Goal: Navigation & Orientation: Find specific page/section

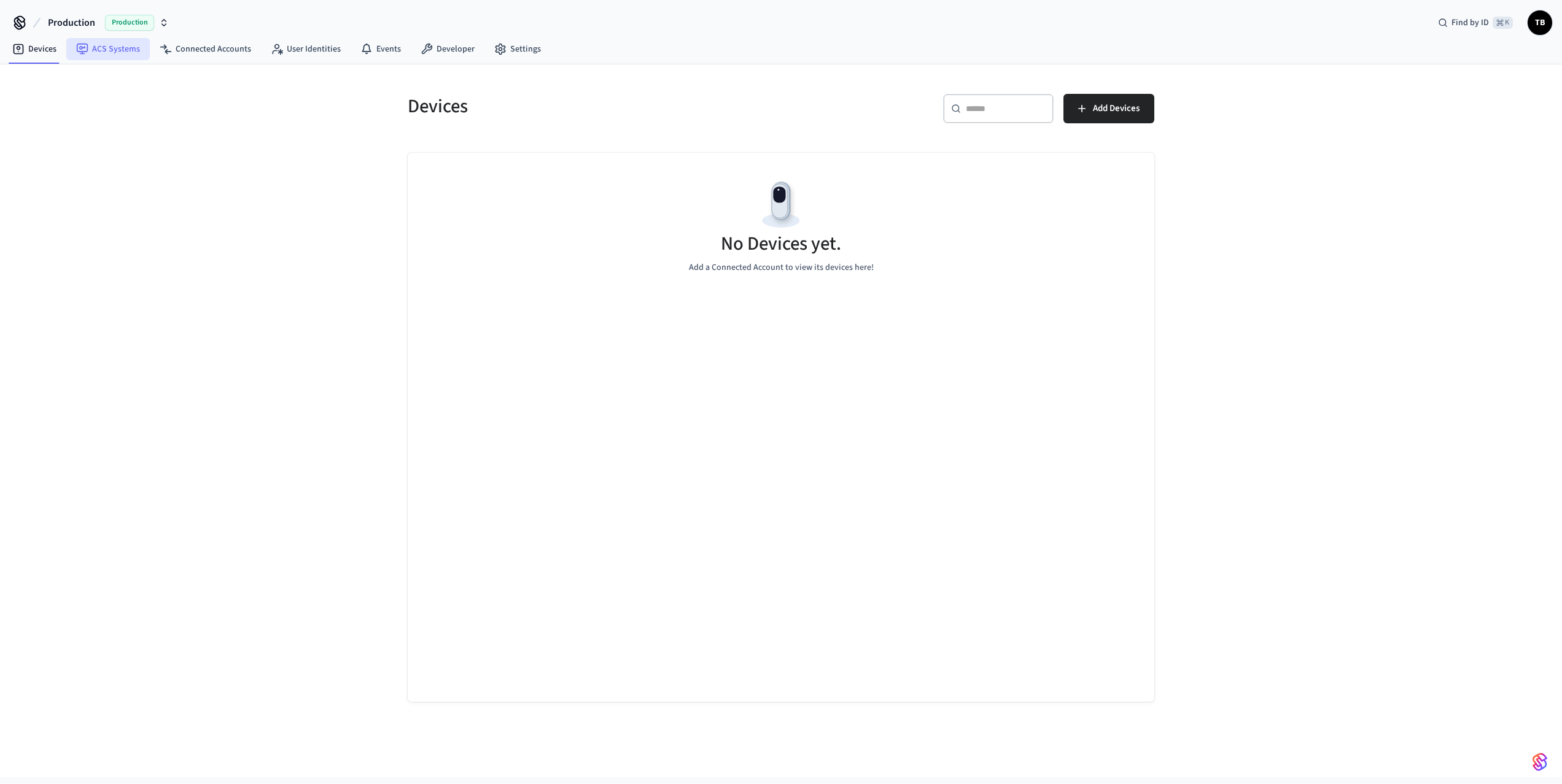
click at [86, 51] on icon at bounding box center [82, 49] width 11 height 11
click at [198, 49] on link "Connected Accounts" at bounding box center [205, 49] width 111 height 22
click at [310, 54] on link "User Identities" at bounding box center [306, 49] width 90 height 22
click at [385, 55] on link "Events" at bounding box center [381, 49] width 60 height 22
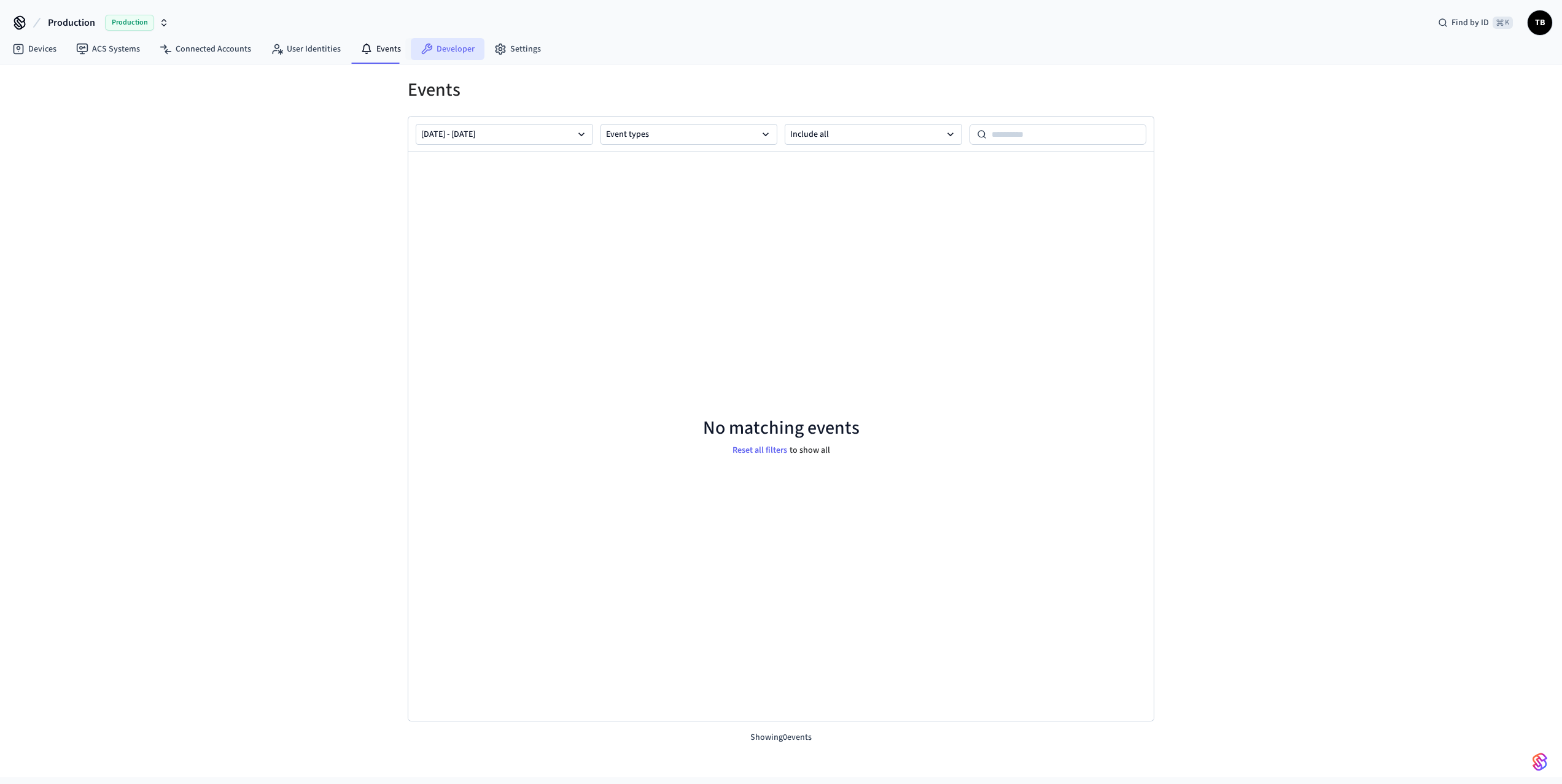
click at [459, 52] on link "Developer" at bounding box center [447, 49] width 74 height 22
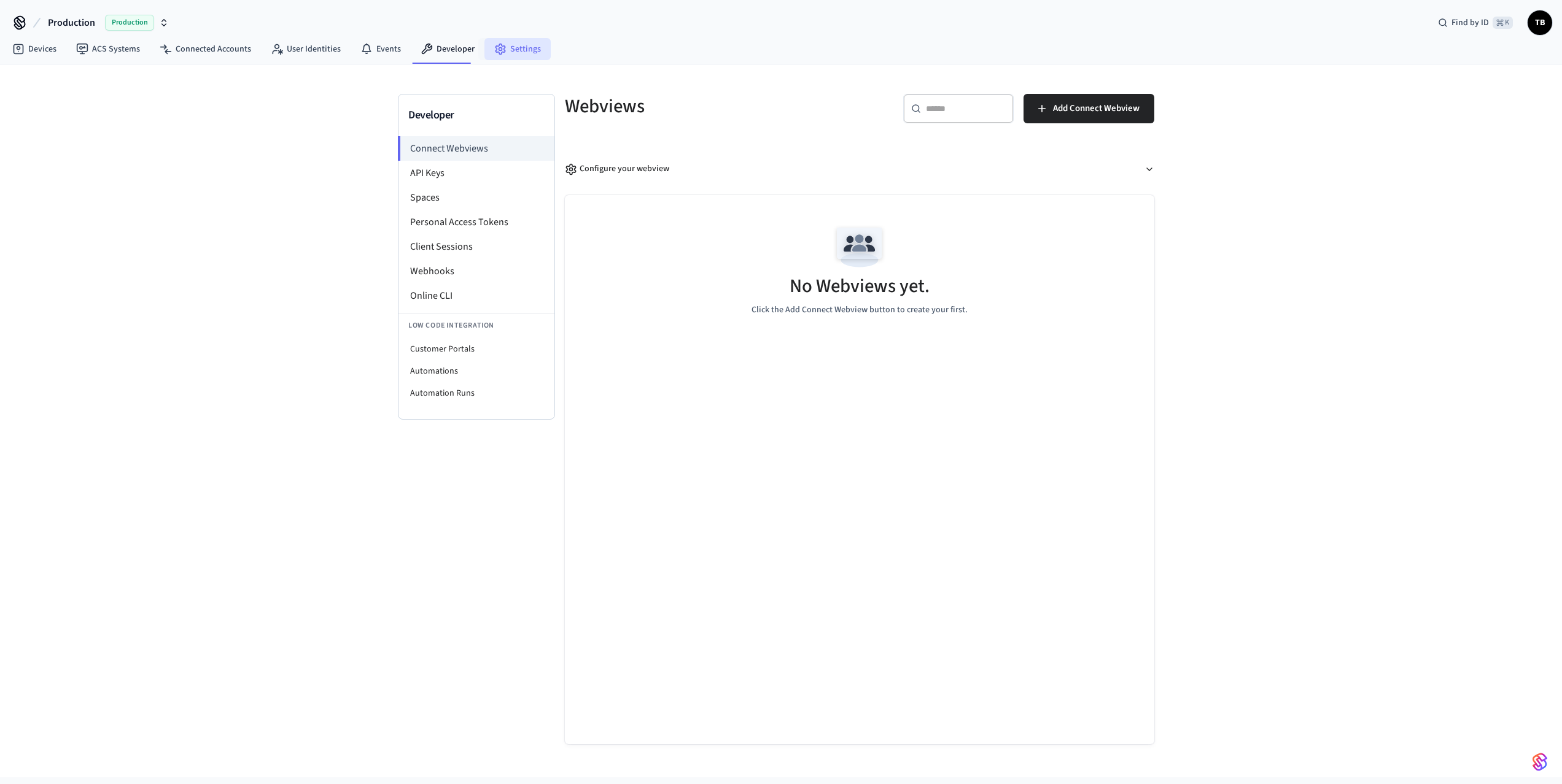
click at [518, 46] on link "Settings" at bounding box center [517, 49] width 66 height 22
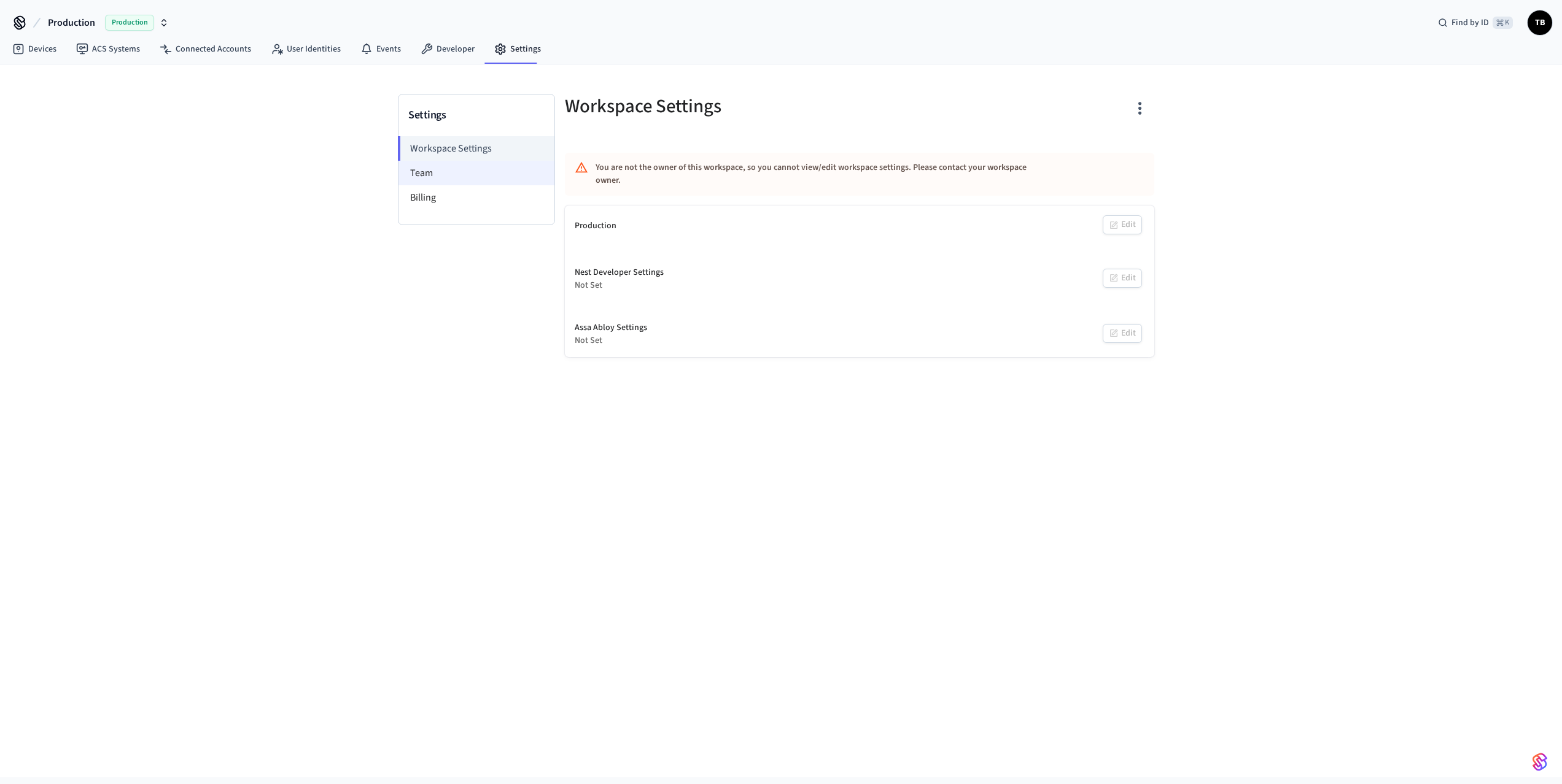
click at [420, 174] on li "Team" at bounding box center [477, 172] width 156 height 24
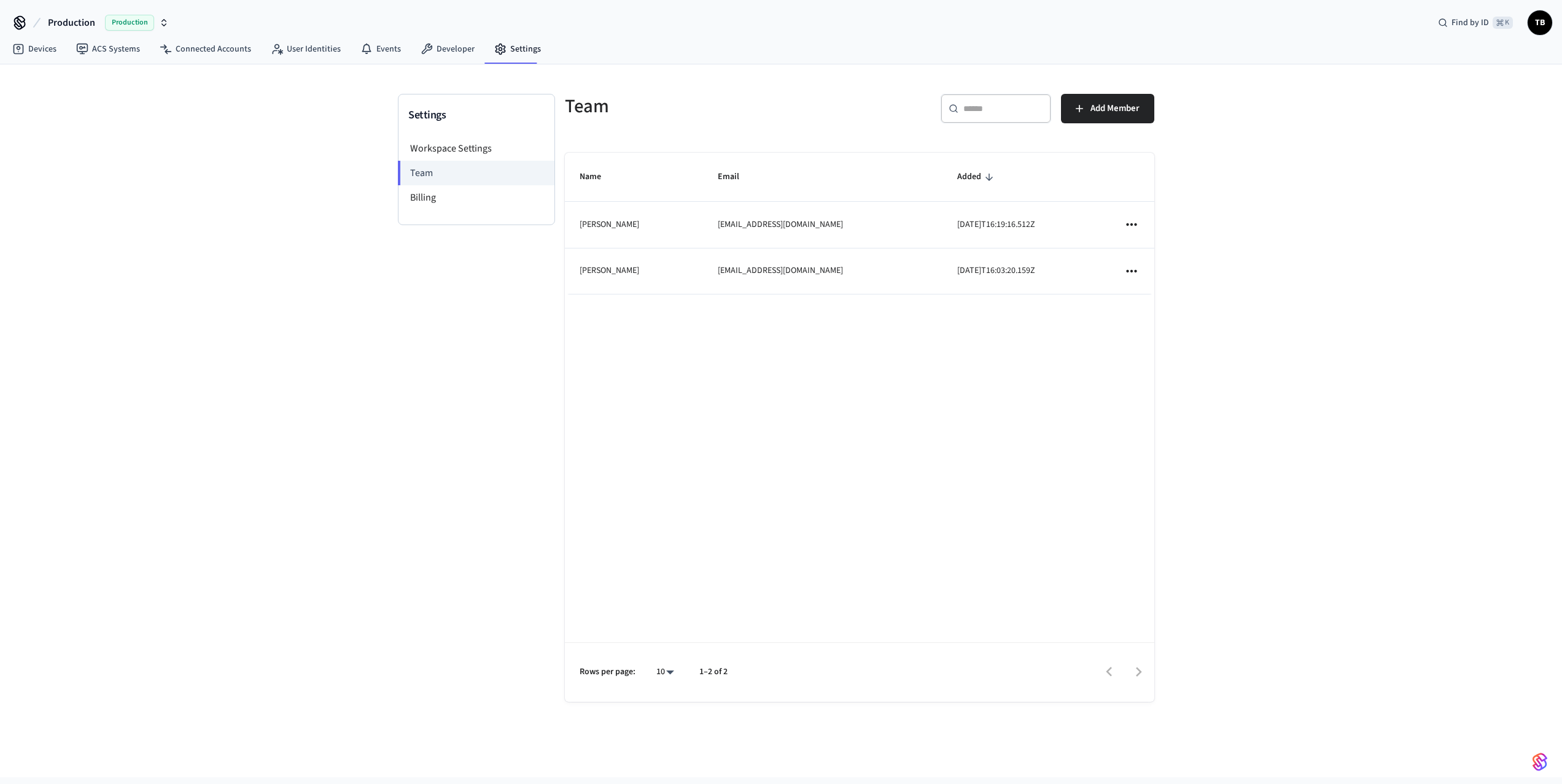
click at [1129, 225] on icon "sticky table" at bounding box center [1132, 224] width 10 height 2
click at [1106, 324] on div at bounding box center [781, 392] width 1562 height 784
click at [1129, 269] on icon "sticky table" at bounding box center [1132, 271] width 16 height 16
click at [1079, 325] on div at bounding box center [781, 392] width 1562 height 784
click at [467, 195] on li "Billing" at bounding box center [477, 197] width 156 height 24
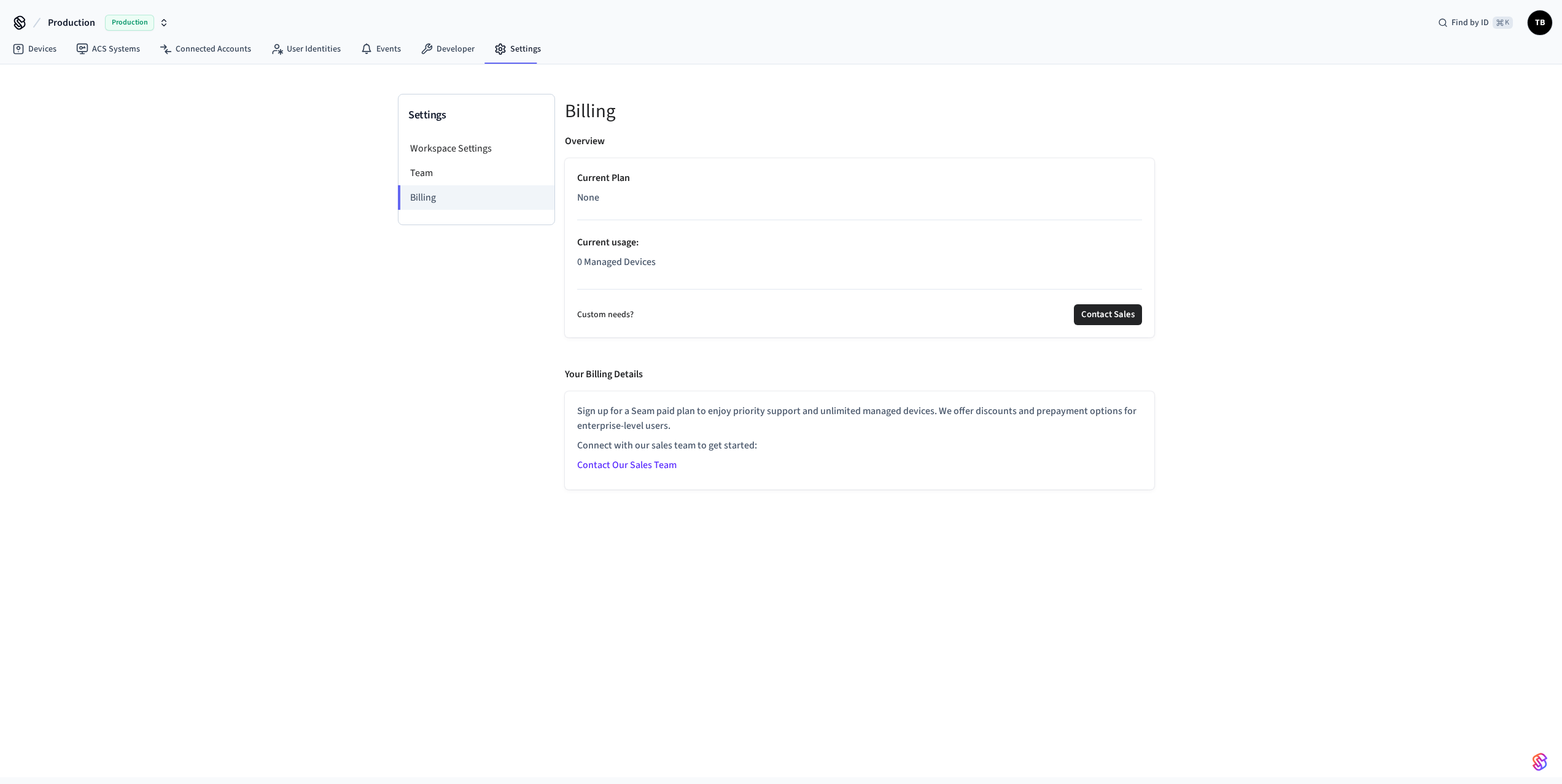
click at [161, 20] on icon "button" at bounding box center [164, 22] width 10 height 10
click at [105, 99] on span "[PERSON_NAME]'s Testing Workspace" at bounding box center [84, 102] width 137 height 13
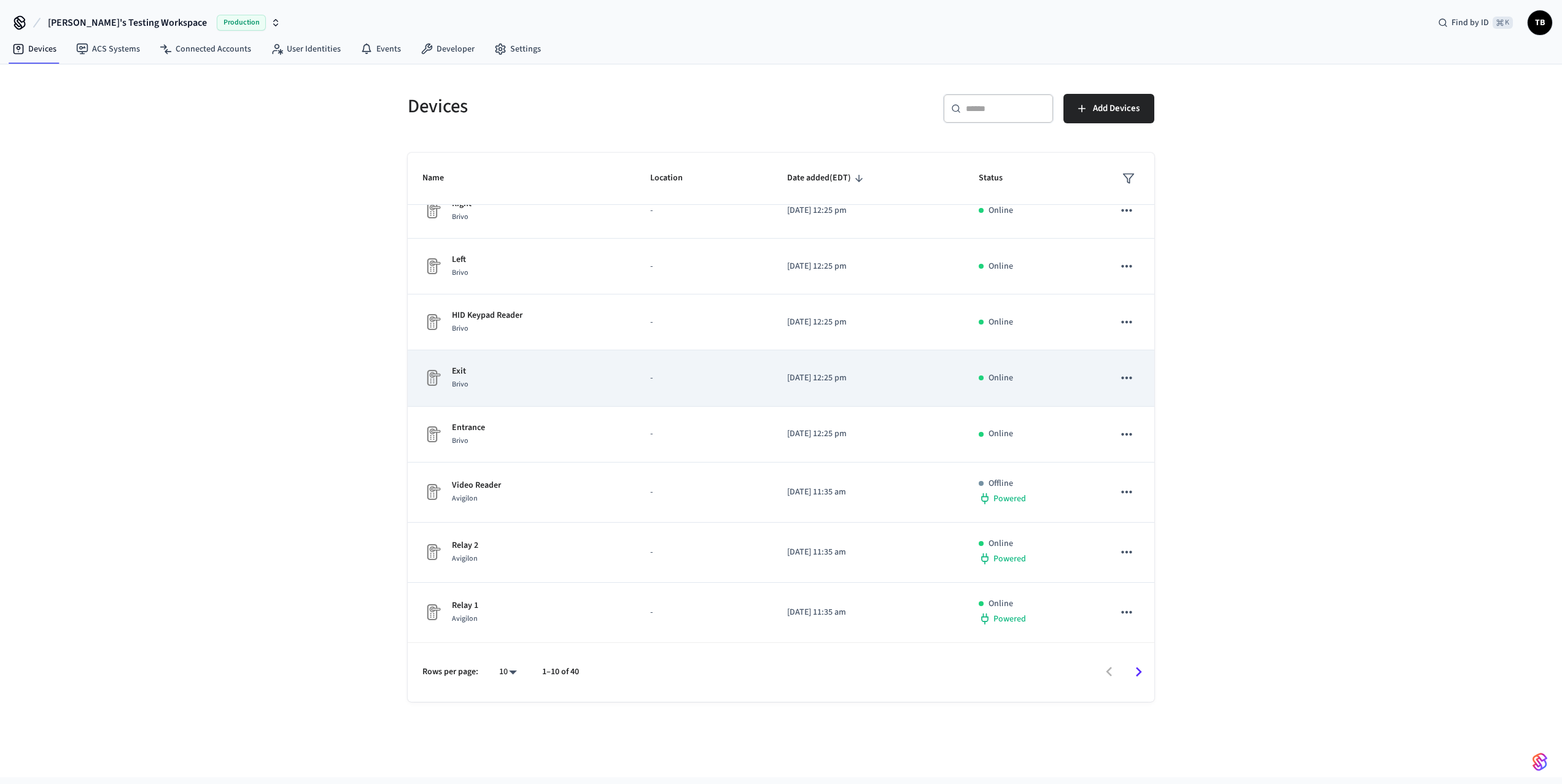
scroll to position [139, 0]
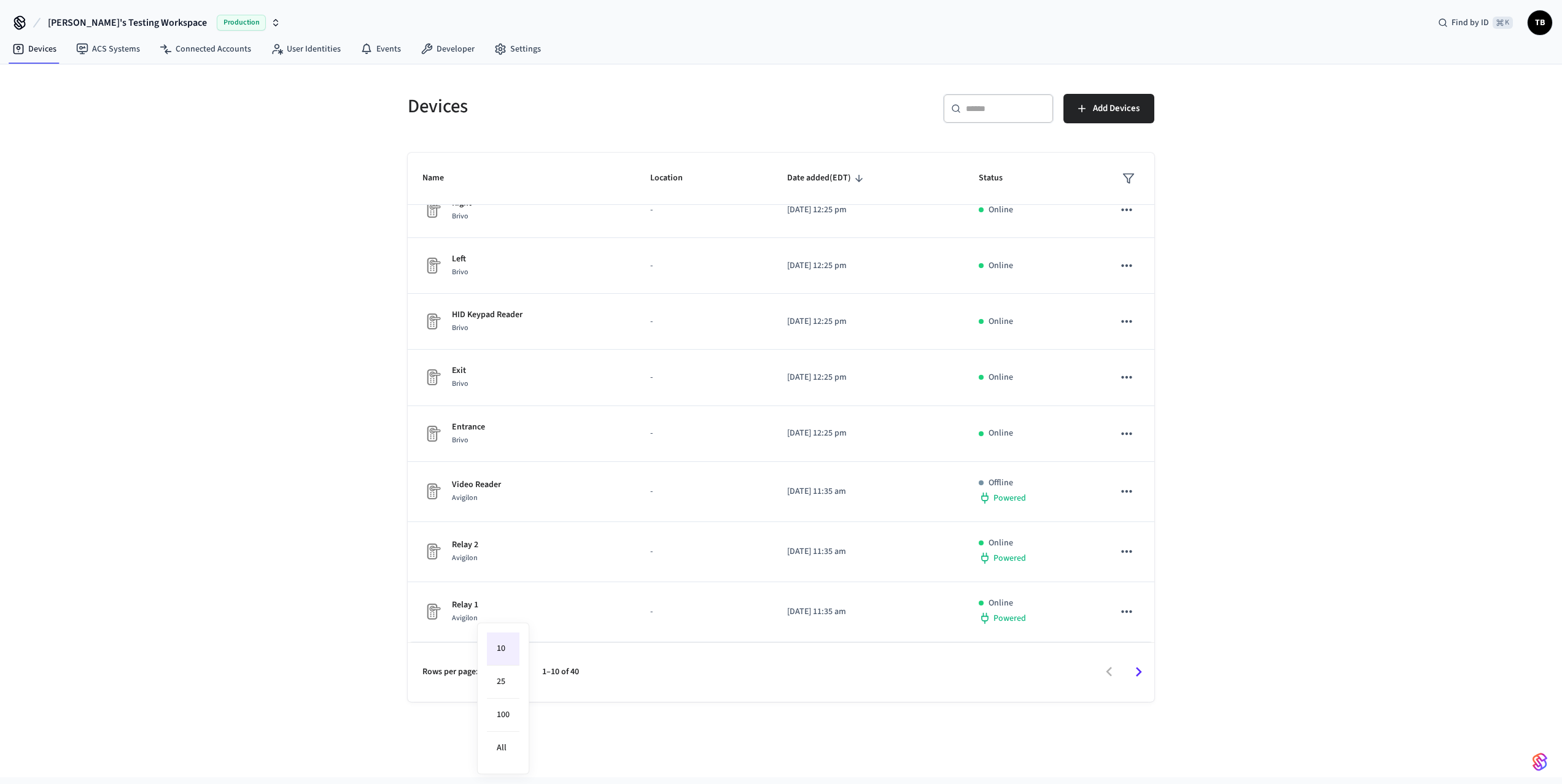
click at [510, 673] on body "Solink's Testing Workspace Production Find by ID ⌘ K TB Devices ACS Systems Con…" at bounding box center [781, 388] width 1562 height 777
click at [510, 744] on li "All" at bounding box center [503, 749] width 32 height 32
type input "**"
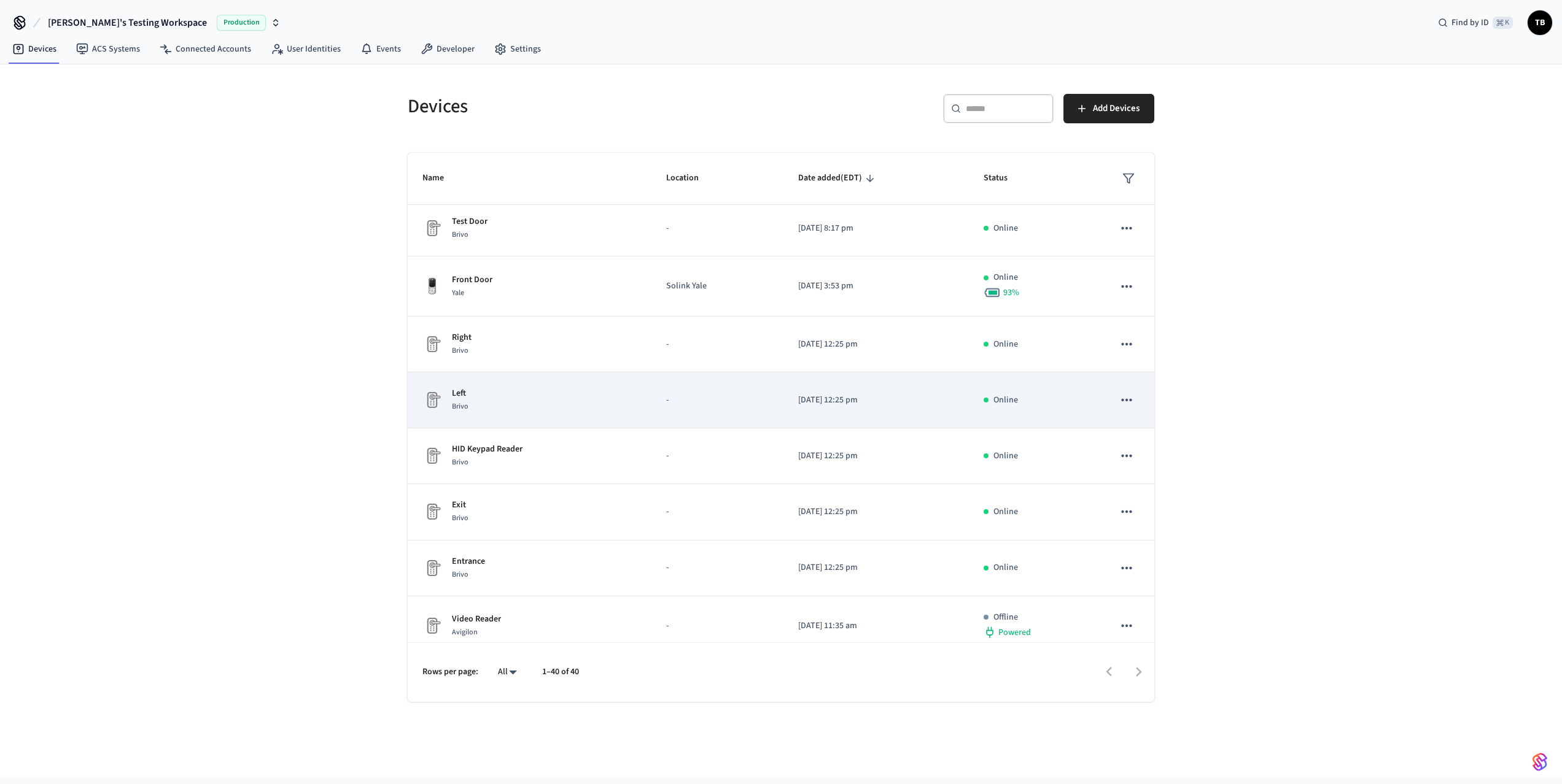
scroll to position [0, 0]
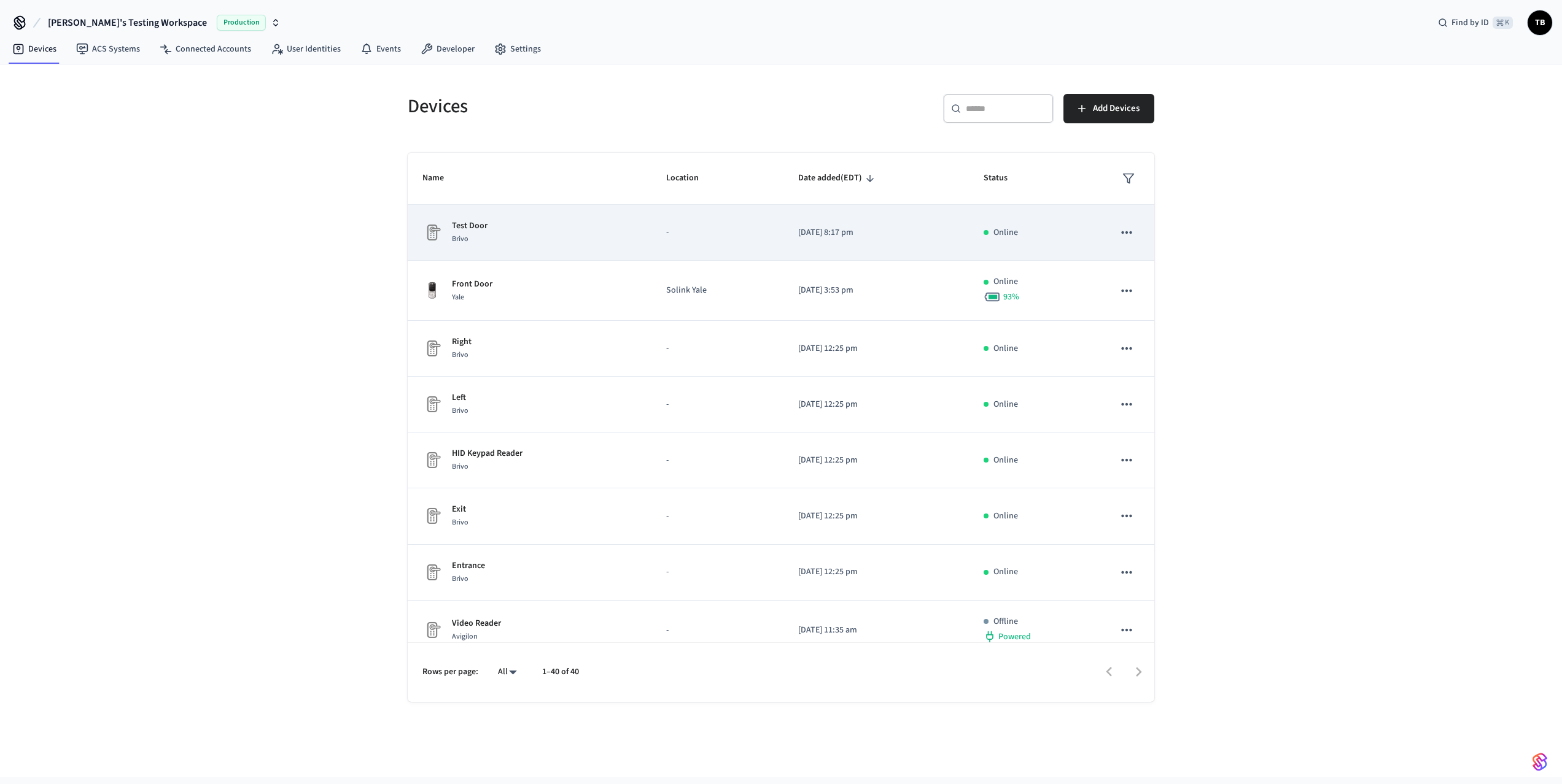
click at [1119, 234] on icon "sticky table" at bounding box center [1127, 233] width 16 height 16
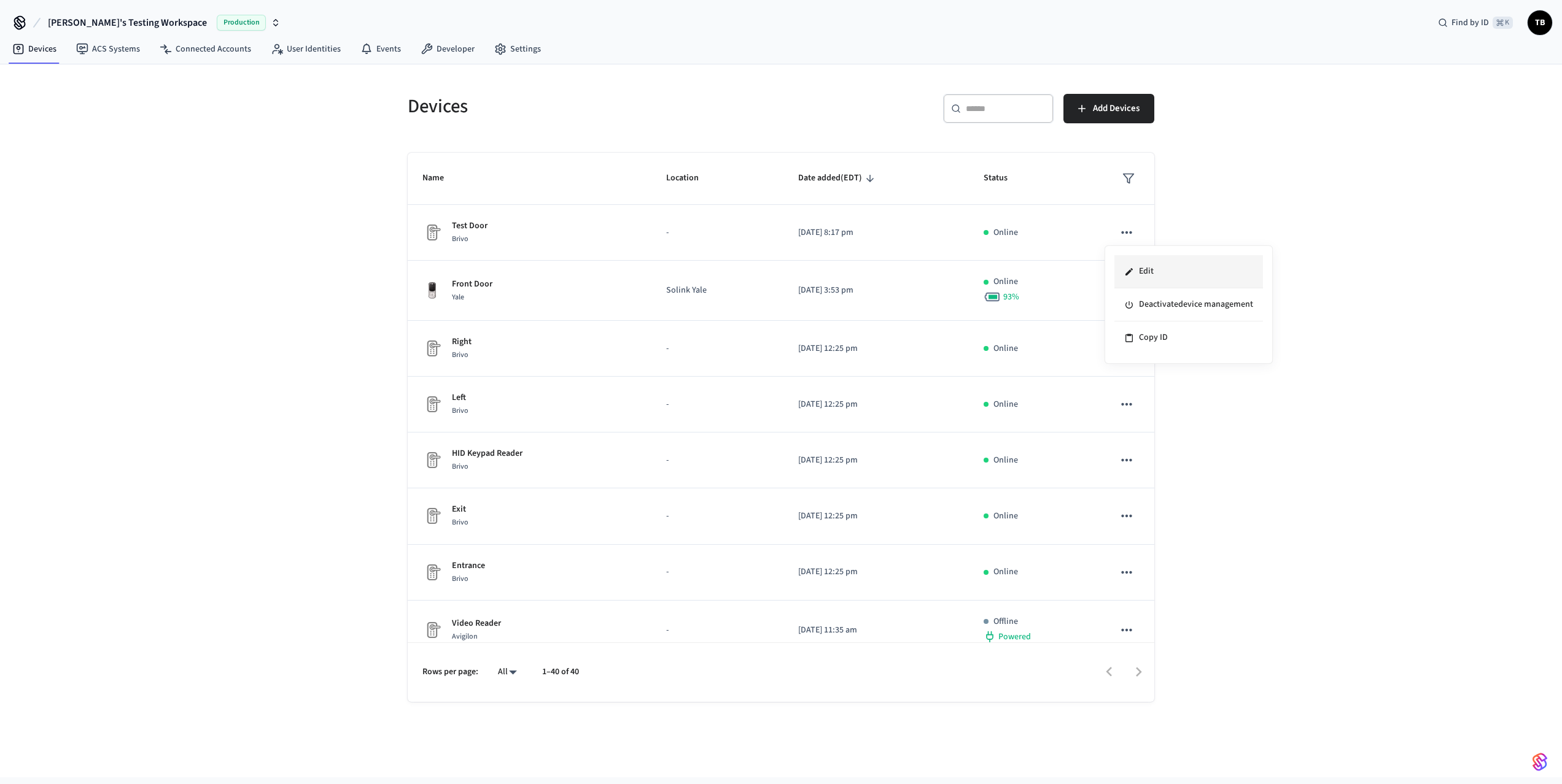
click at [1148, 273] on li "Edit" at bounding box center [1189, 271] width 149 height 33
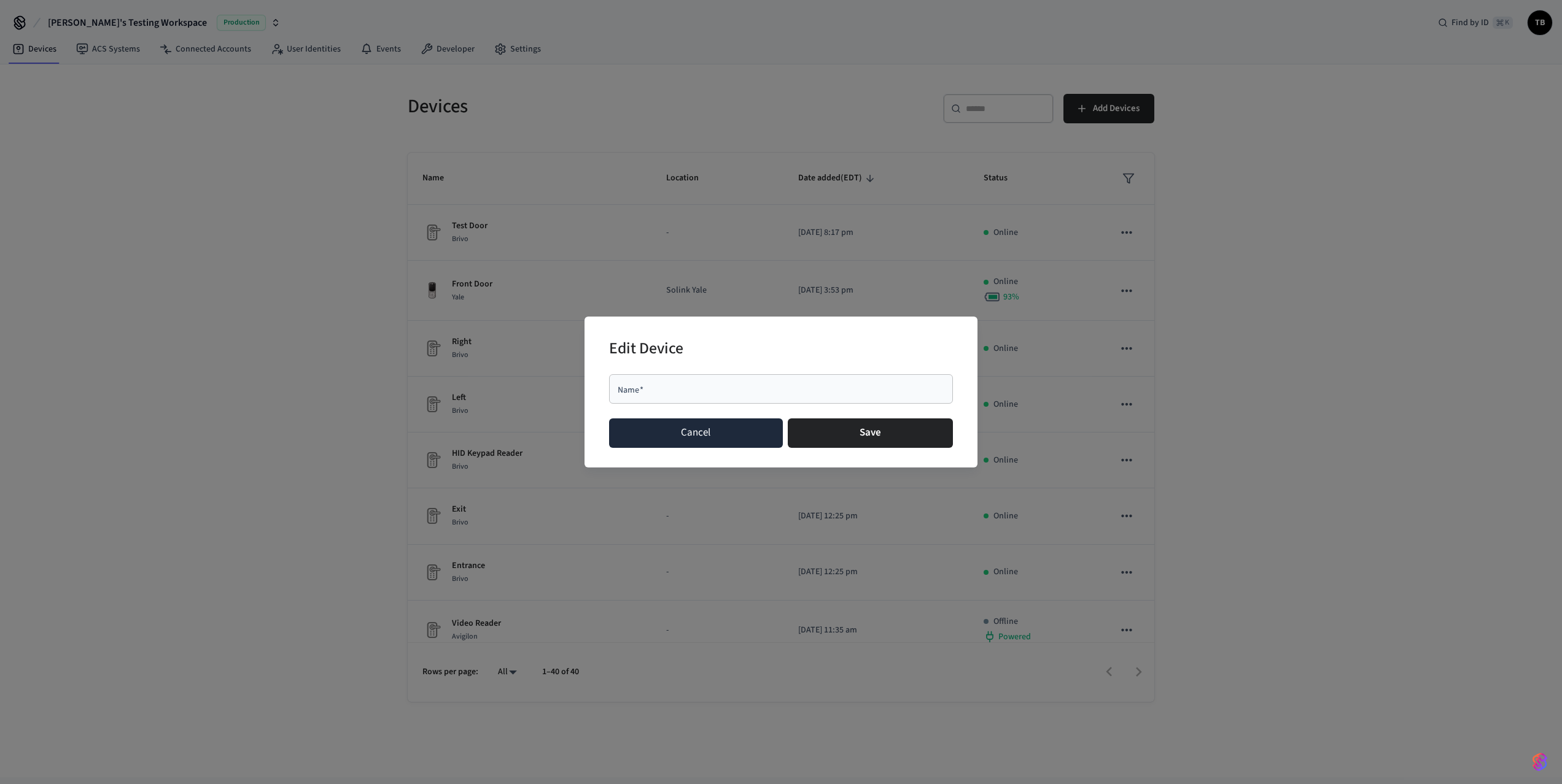
click at [679, 438] on button "Cancel" at bounding box center [696, 433] width 174 height 29
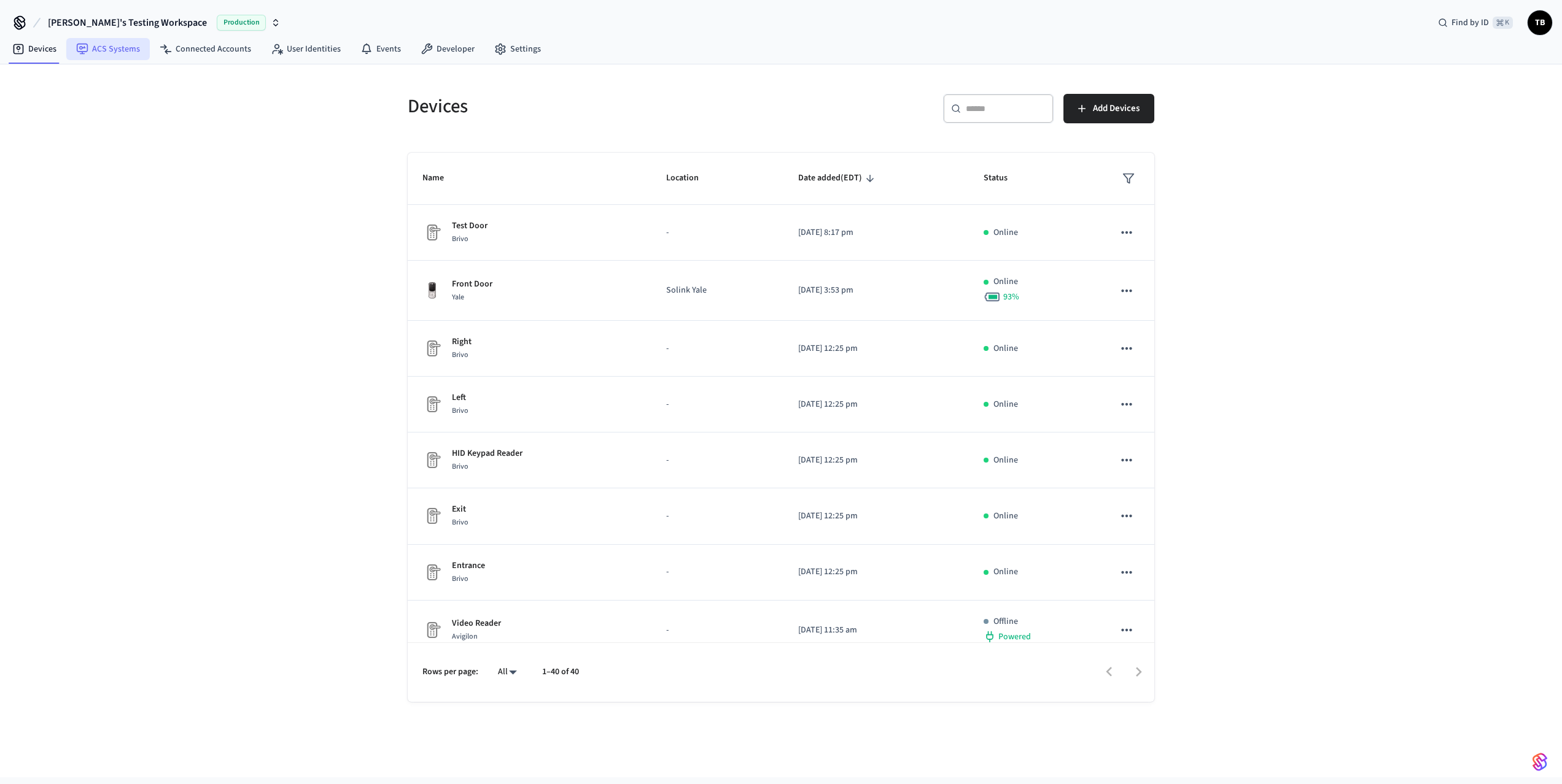
click at [109, 54] on link "ACS Systems" at bounding box center [108, 49] width 83 height 22
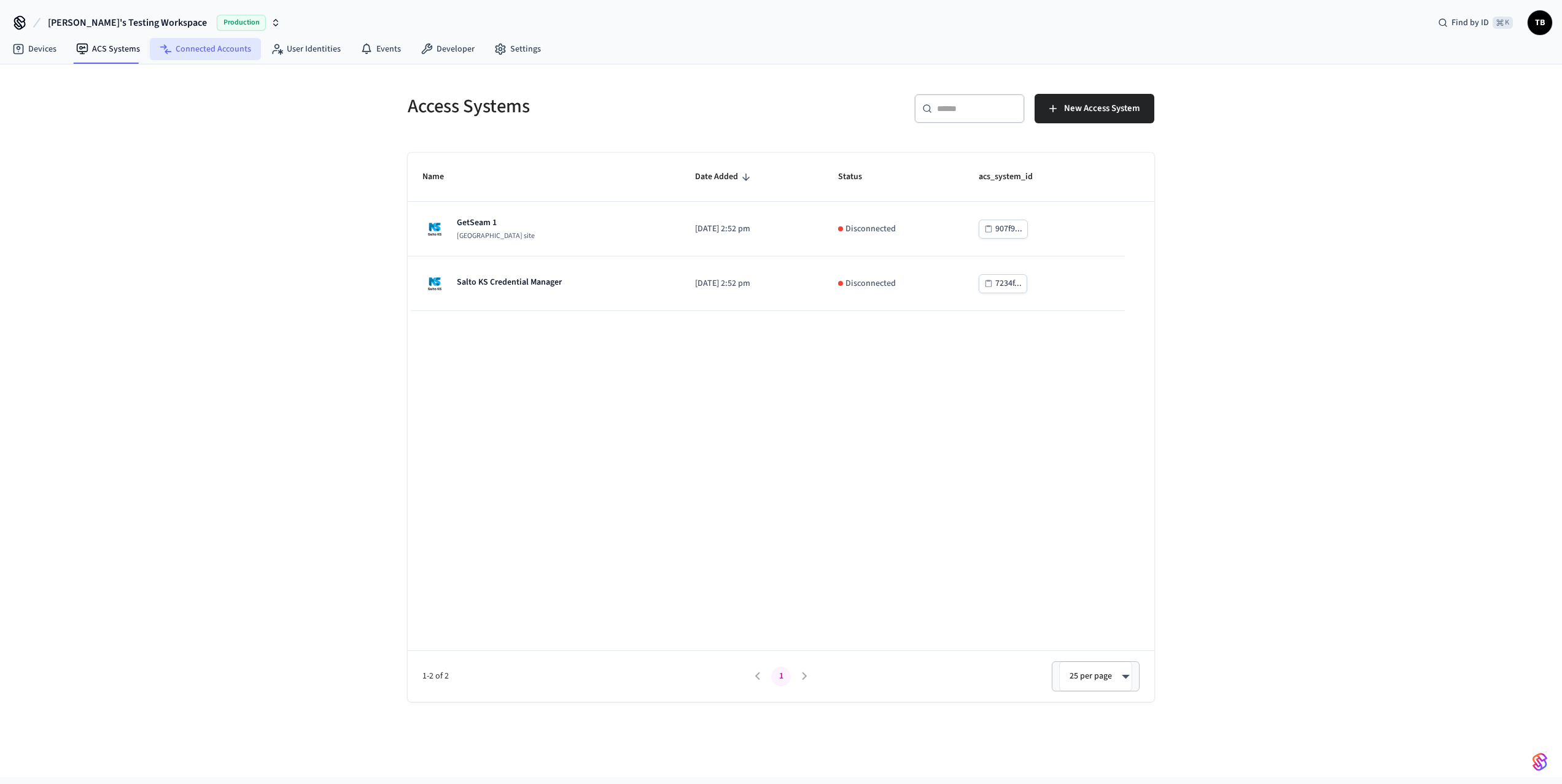
click at [198, 51] on link "Connected Accounts" at bounding box center [205, 49] width 111 height 22
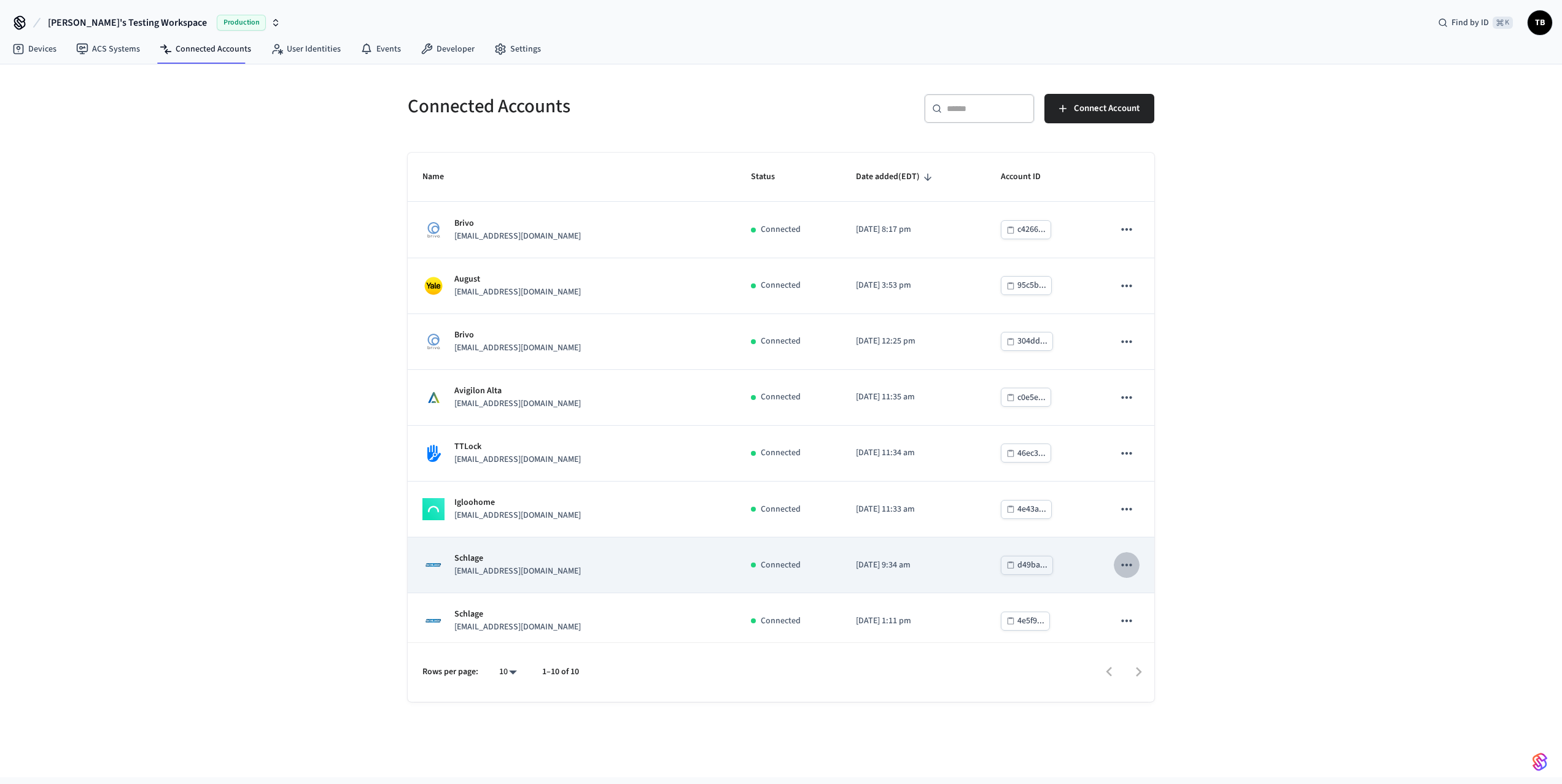
click at [1119, 567] on icon "sticky table" at bounding box center [1127, 565] width 16 height 16
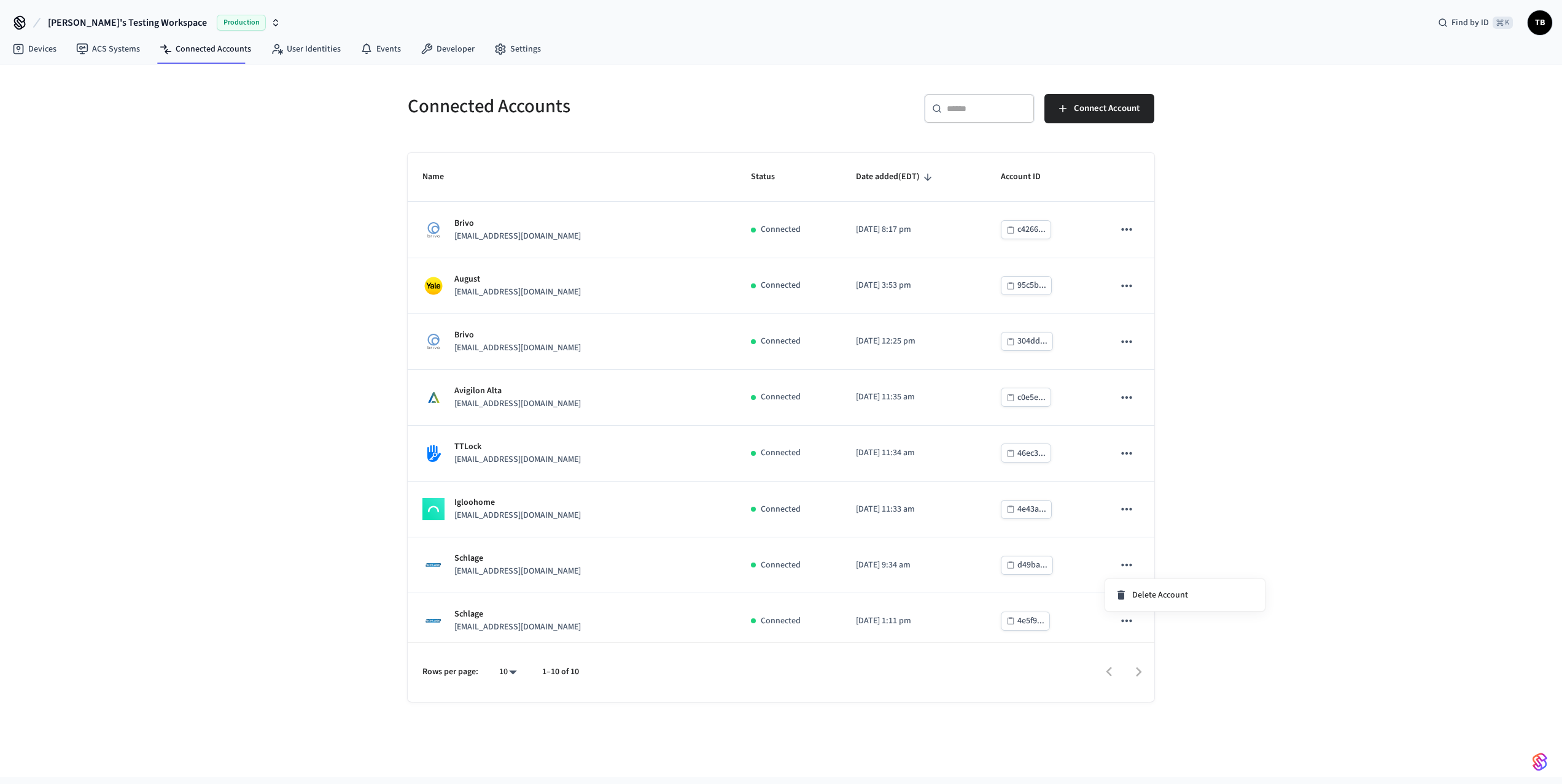
click at [1263, 527] on div at bounding box center [781, 392] width 1562 height 784
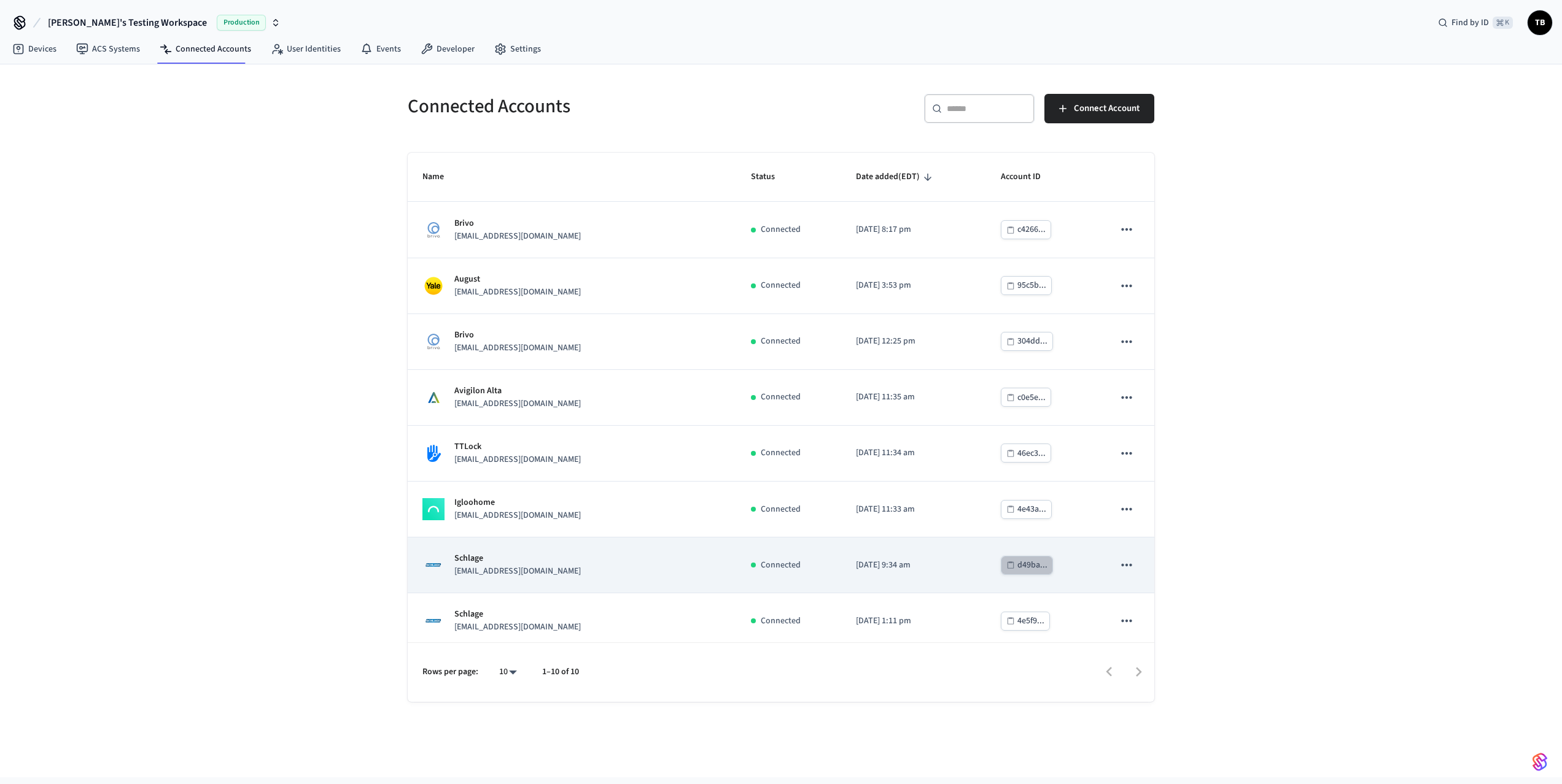
click at [1032, 564] on div "d49ba..." at bounding box center [1032, 565] width 30 height 15
click at [674, 569] on div "Schlage [EMAIL_ADDRESS][DOMAIN_NAME]" at bounding box center [572, 565] width 299 height 26
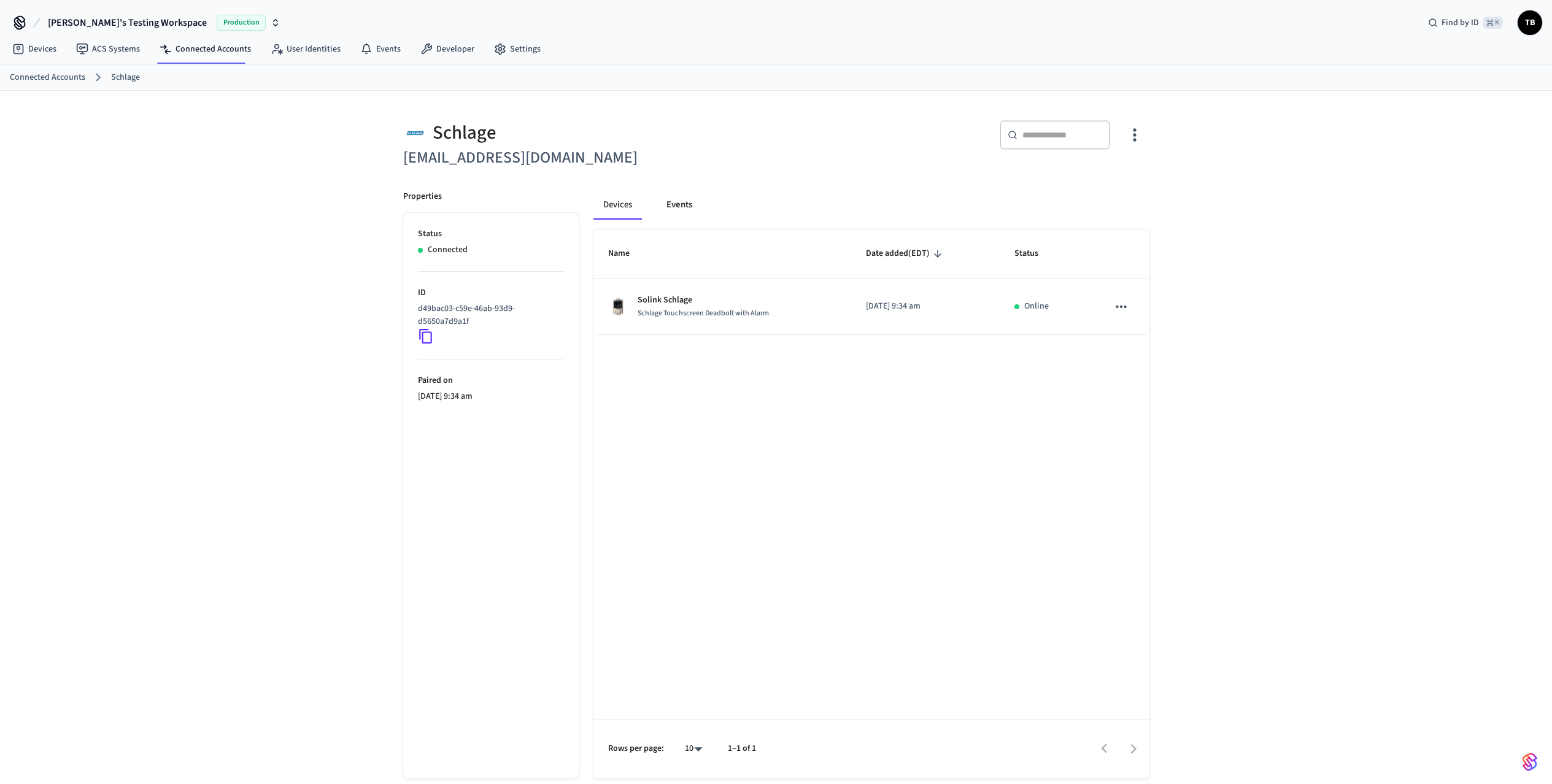
click at [679, 206] on button "Events" at bounding box center [679, 205] width 46 height 29
click at [619, 206] on button "Devices" at bounding box center [618, 205] width 49 height 29
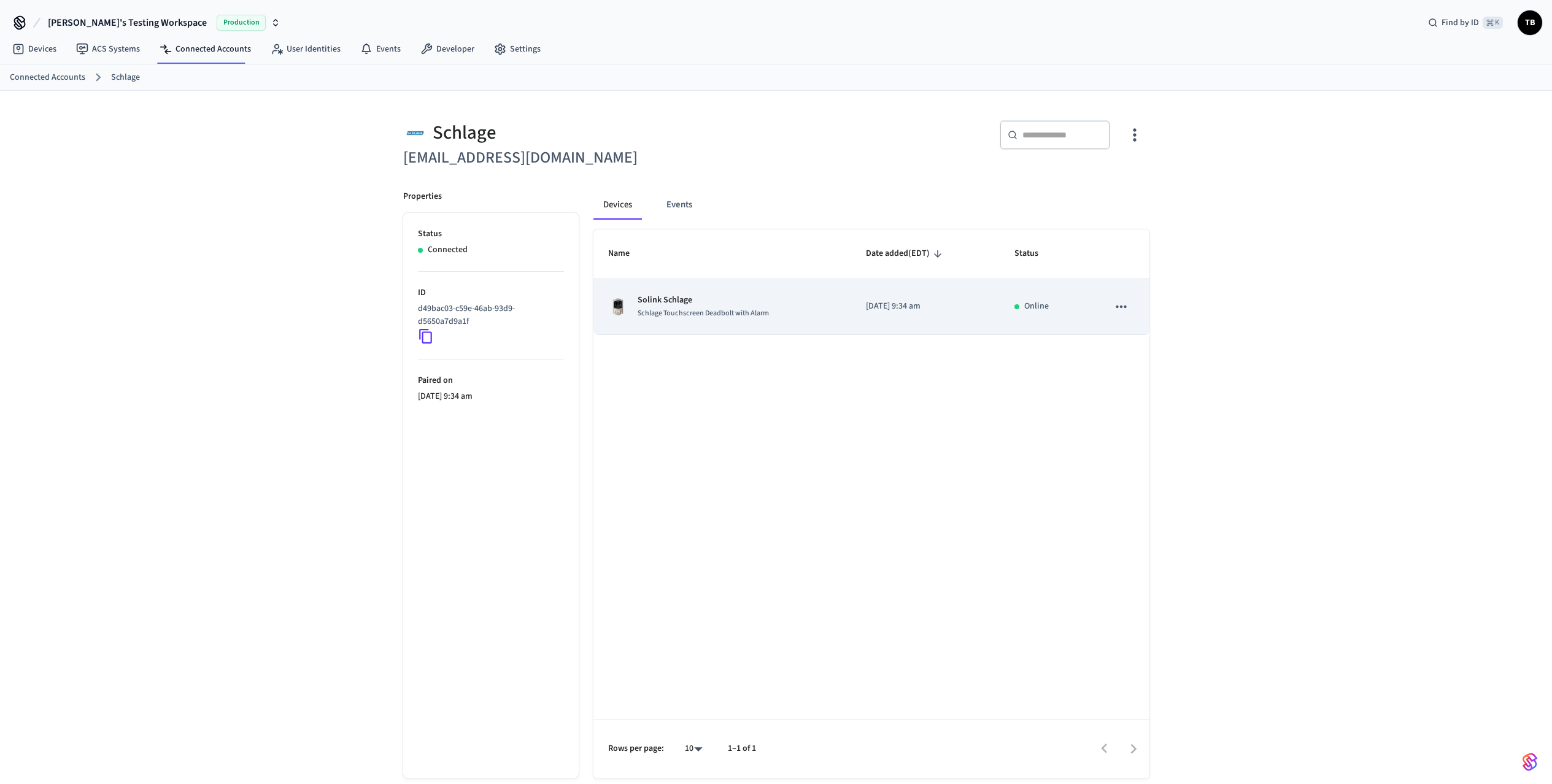
click at [1128, 312] on icon "sticky table" at bounding box center [1122, 307] width 16 height 16
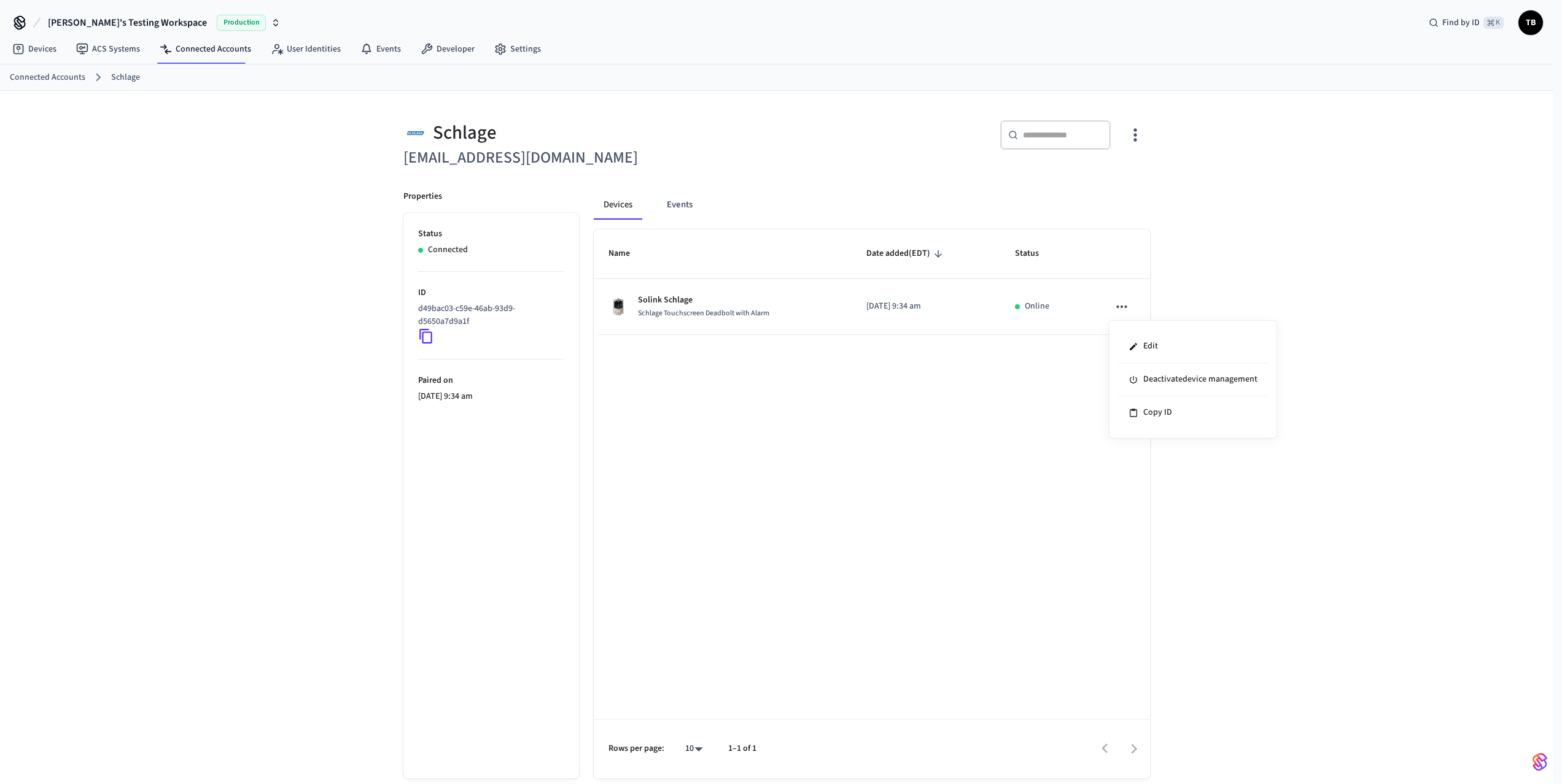
click at [1045, 405] on div at bounding box center [781, 392] width 1562 height 784
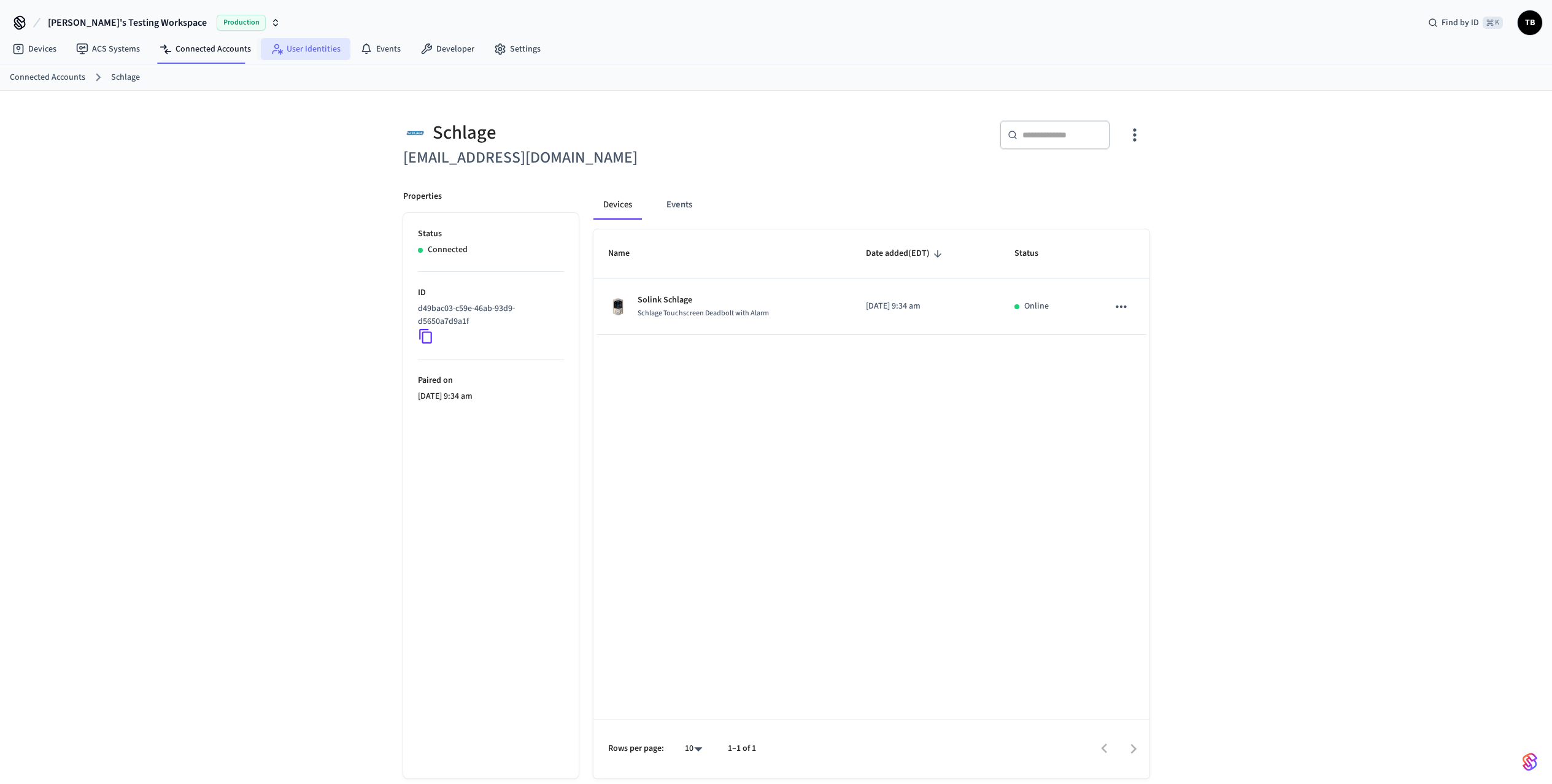
click at [284, 51] on link "User Identities" at bounding box center [306, 49] width 90 height 22
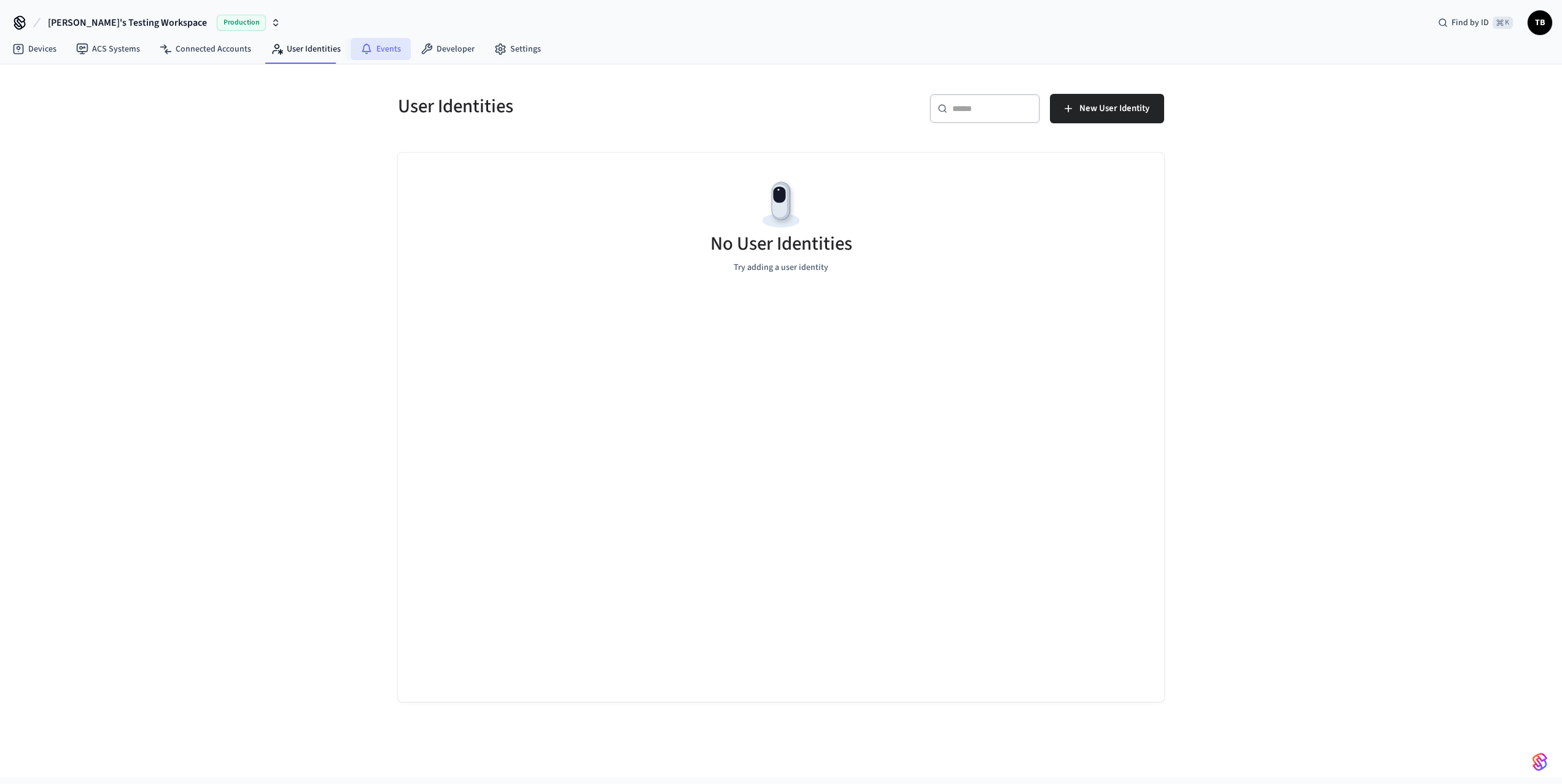
click at [369, 46] on link "Events" at bounding box center [381, 49] width 60 height 22
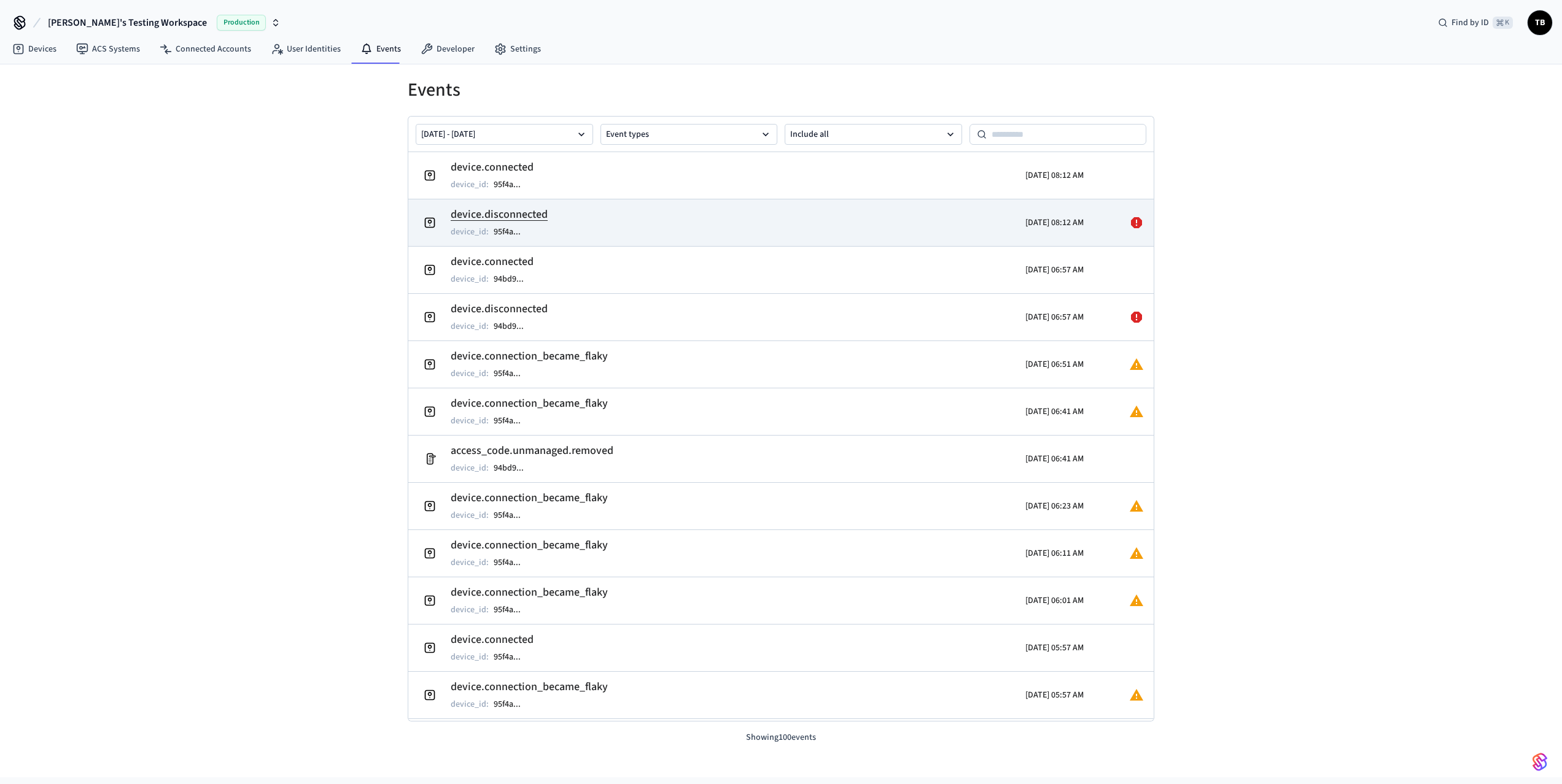
click at [538, 214] on h2 "device.disconnected" at bounding box center [499, 214] width 97 height 17
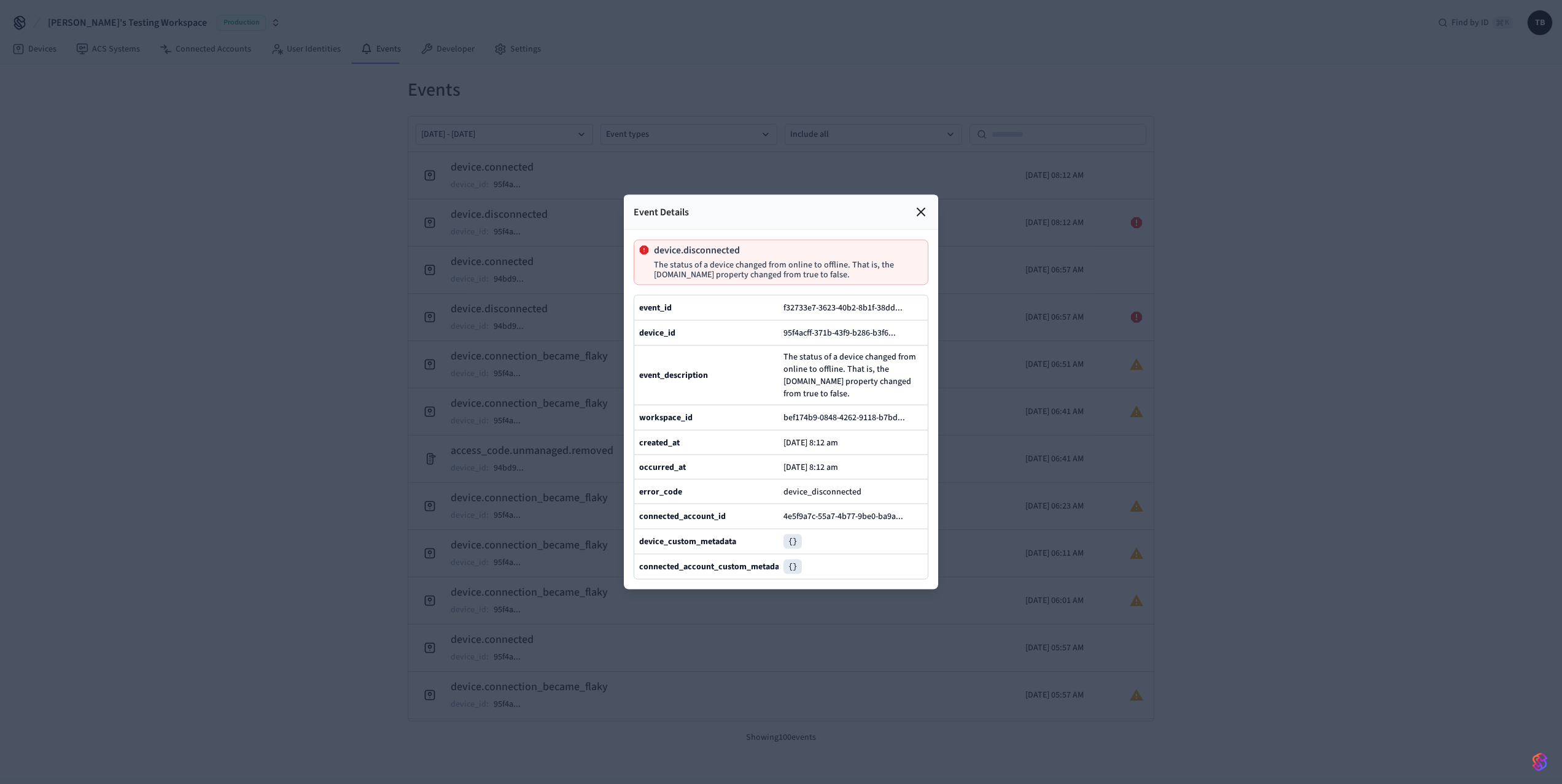
click at [924, 205] on icon at bounding box center [921, 212] width 15 height 15
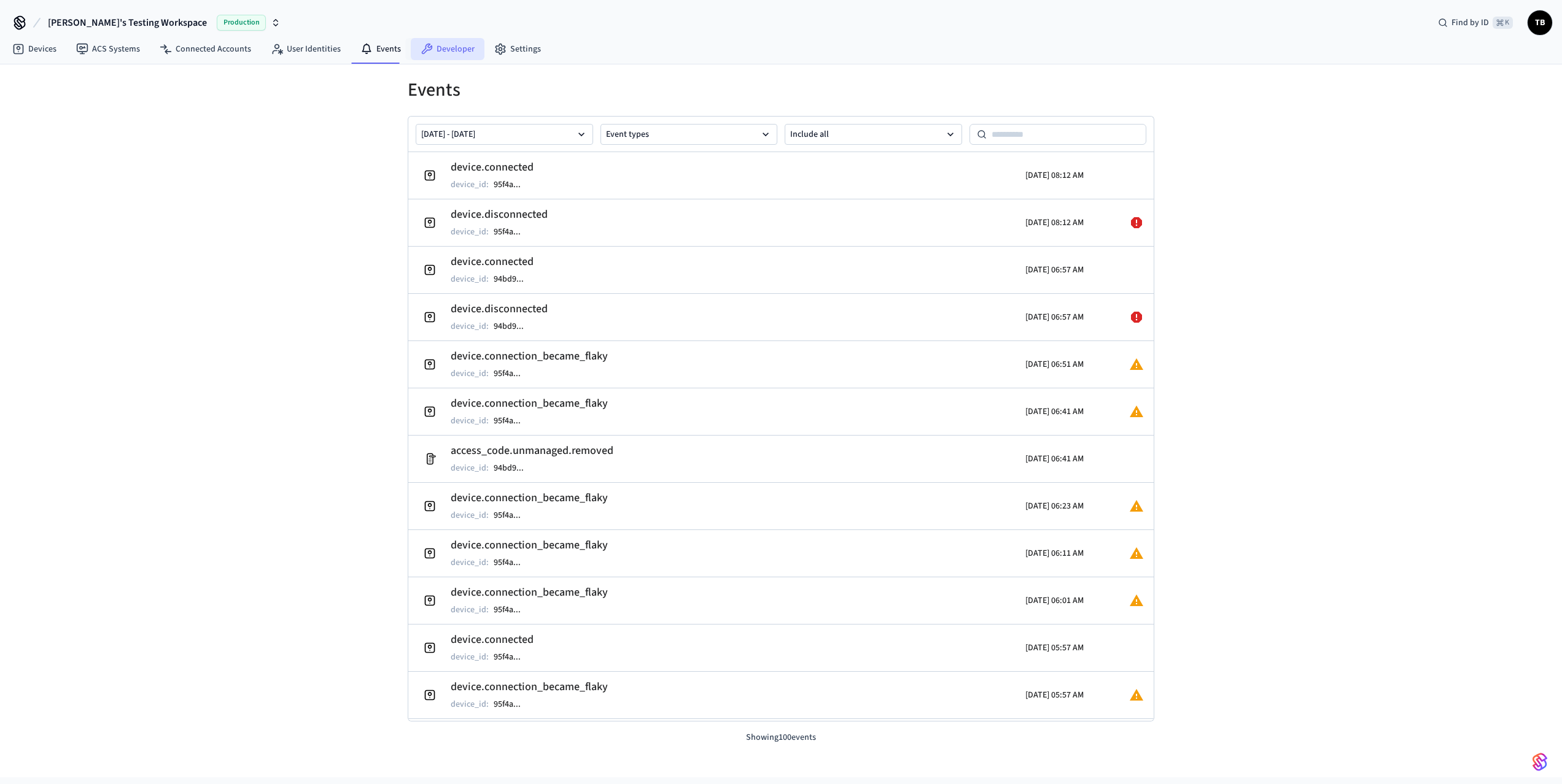
click at [445, 49] on link "Developer" at bounding box center [447, 49] width 74 height 22
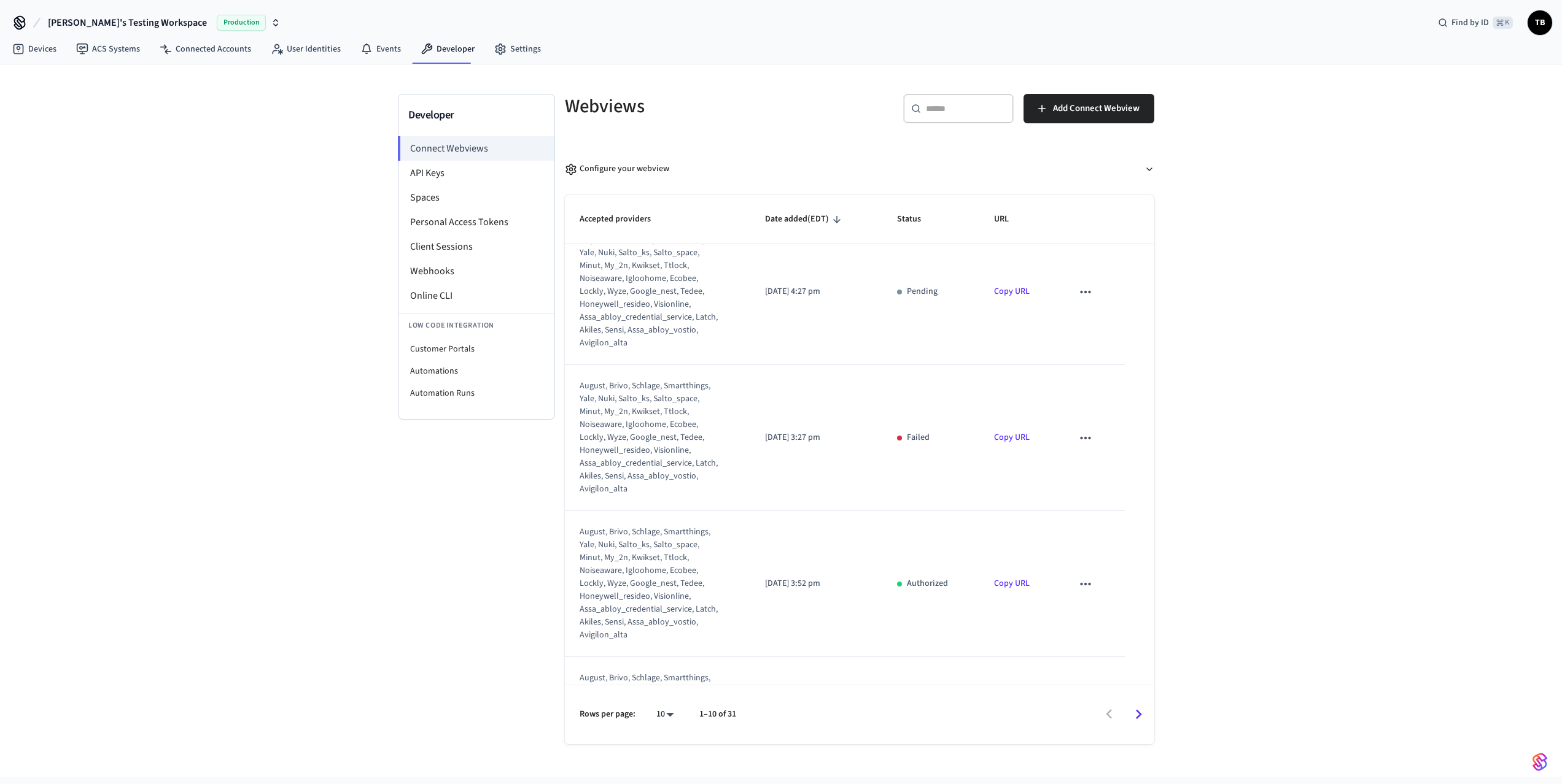
scroll to position [318, 0]
click at [671, 713] on body "Solink's Testing Workspace Production Find by ID ⌘ K TB Devices ACS Systems Con…" at bounding box center [781, 388] width 1562 height 777
click at [663, 743] on li "All" at bounding box center [660, 749] width 32 height 32
type input "**"
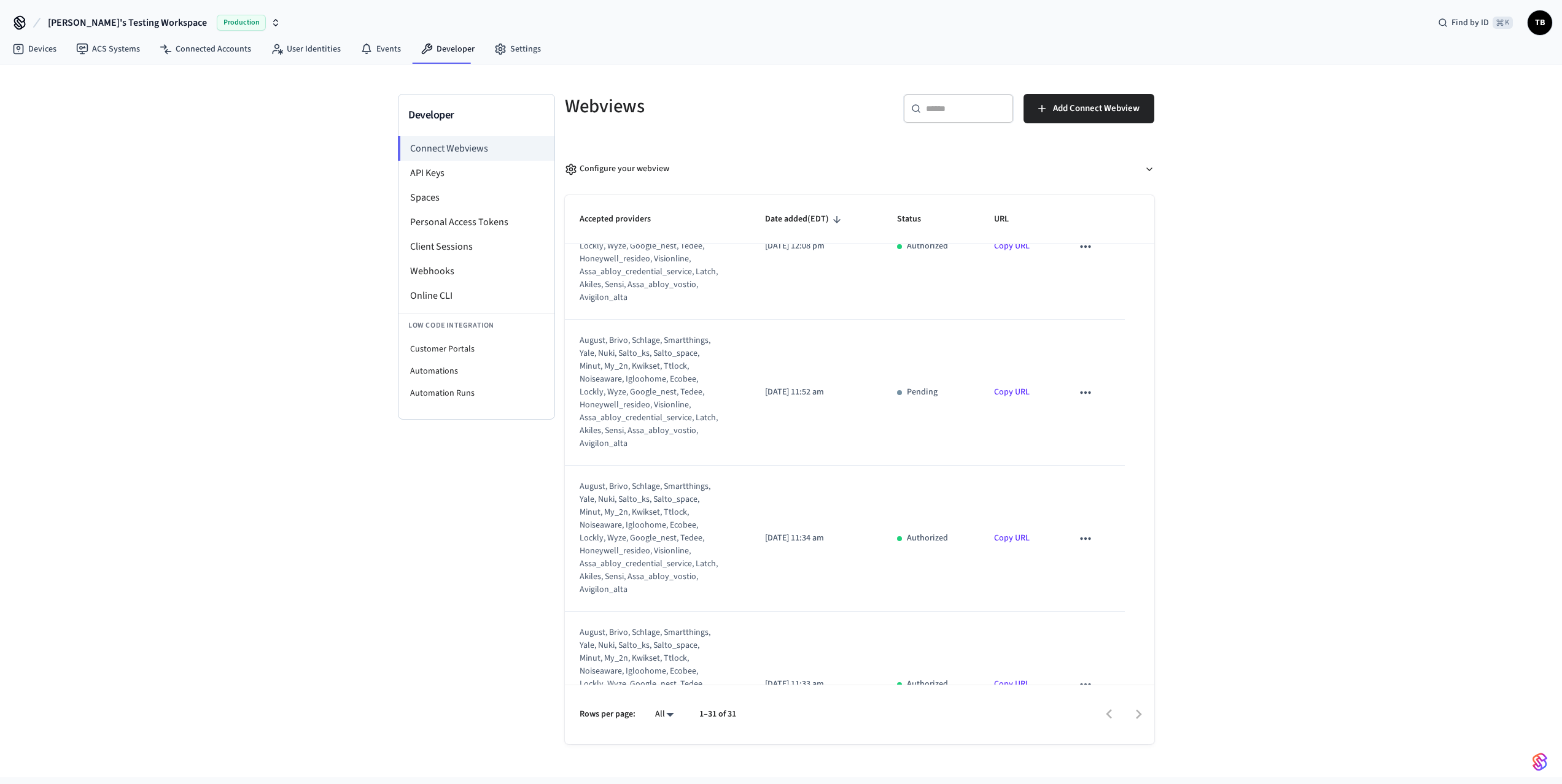
scroll to position [956, 0]
click at [428, 167] on li "API Keys" at bounding box center [477, 172] width 156 height 24
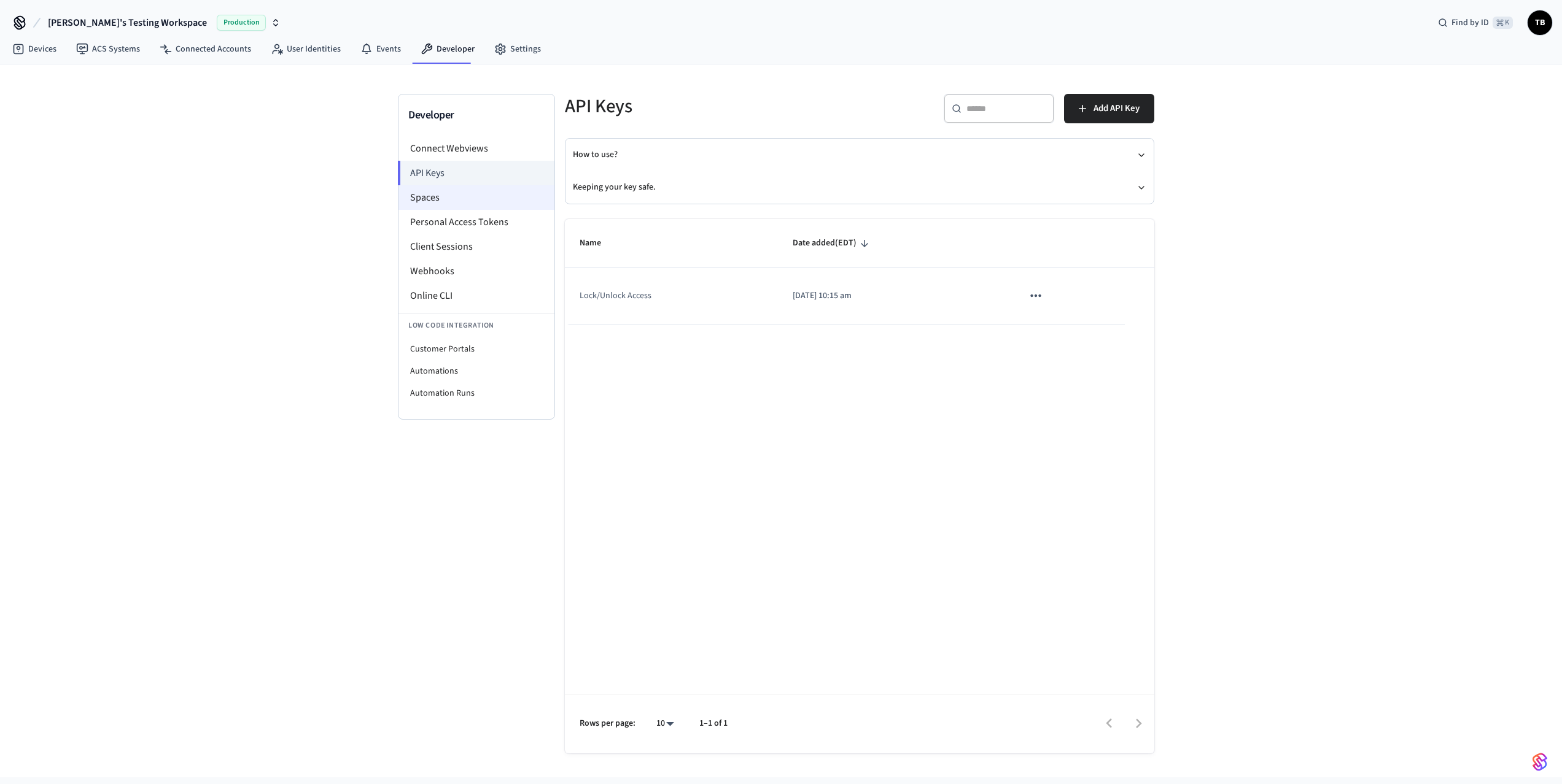
click at [430, 200] on li "Spaces" at bounding box center [477, 197] width 156 height 24
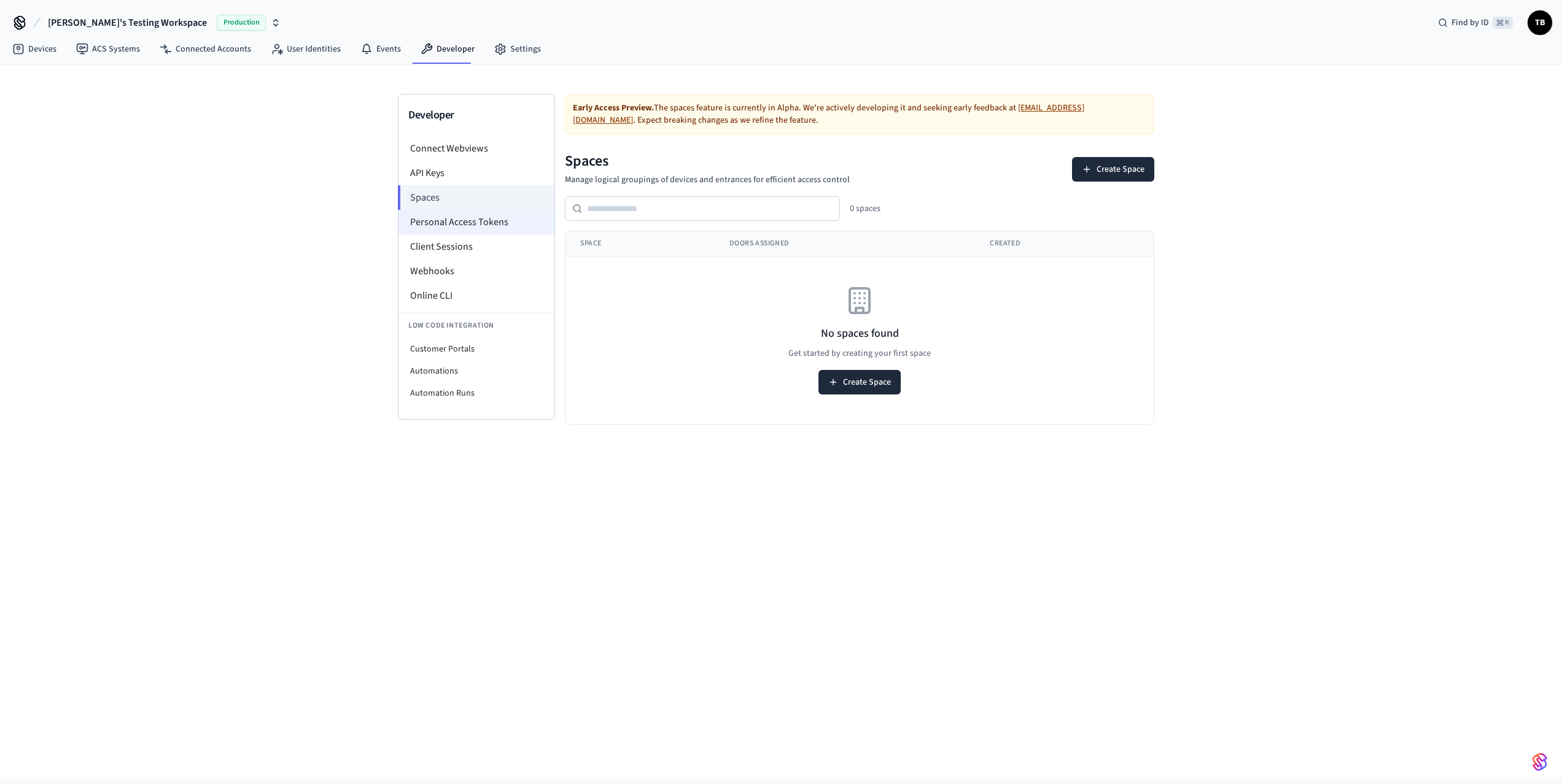
click at [436, 223] on li "Personal Access Tokens" at bounding box center [477, 222] width 156 height 24
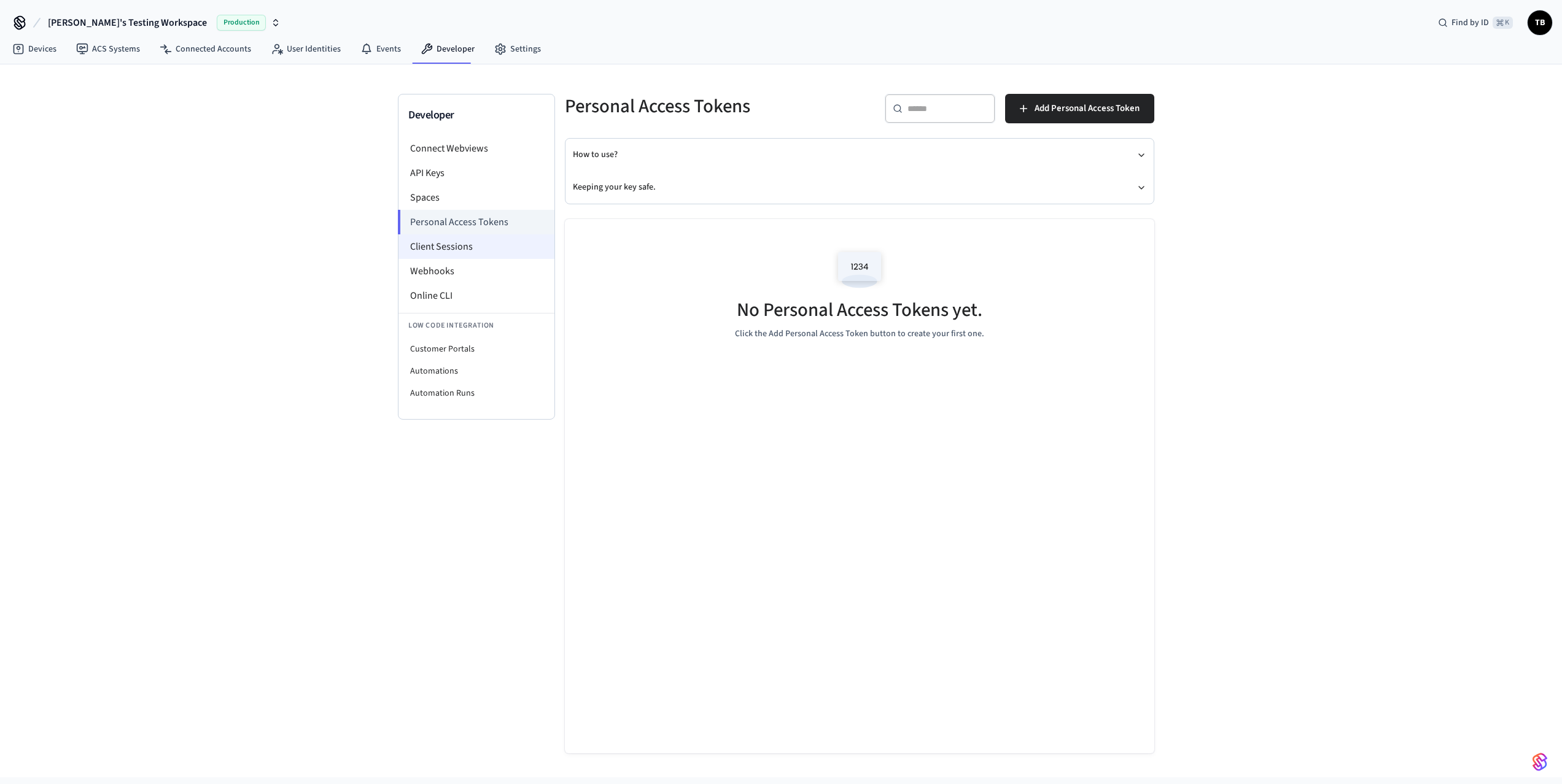
click at [440, 244] on li "Client Sessions" at bounding box center [477, 246] width 156 height 24
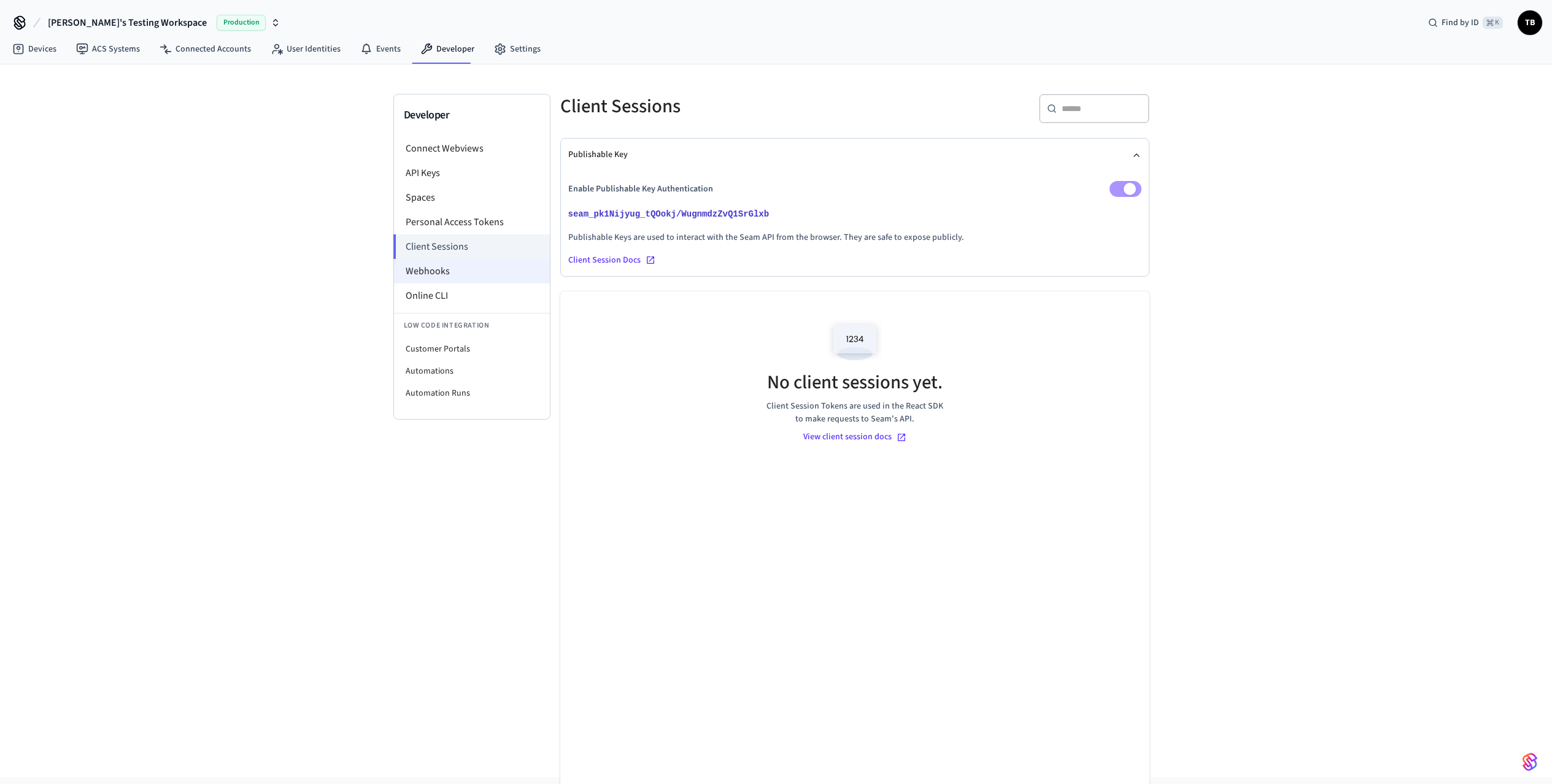
click at [436, 272] on li "Webhooks" at bounding box center [472, 270] width 156 height 24
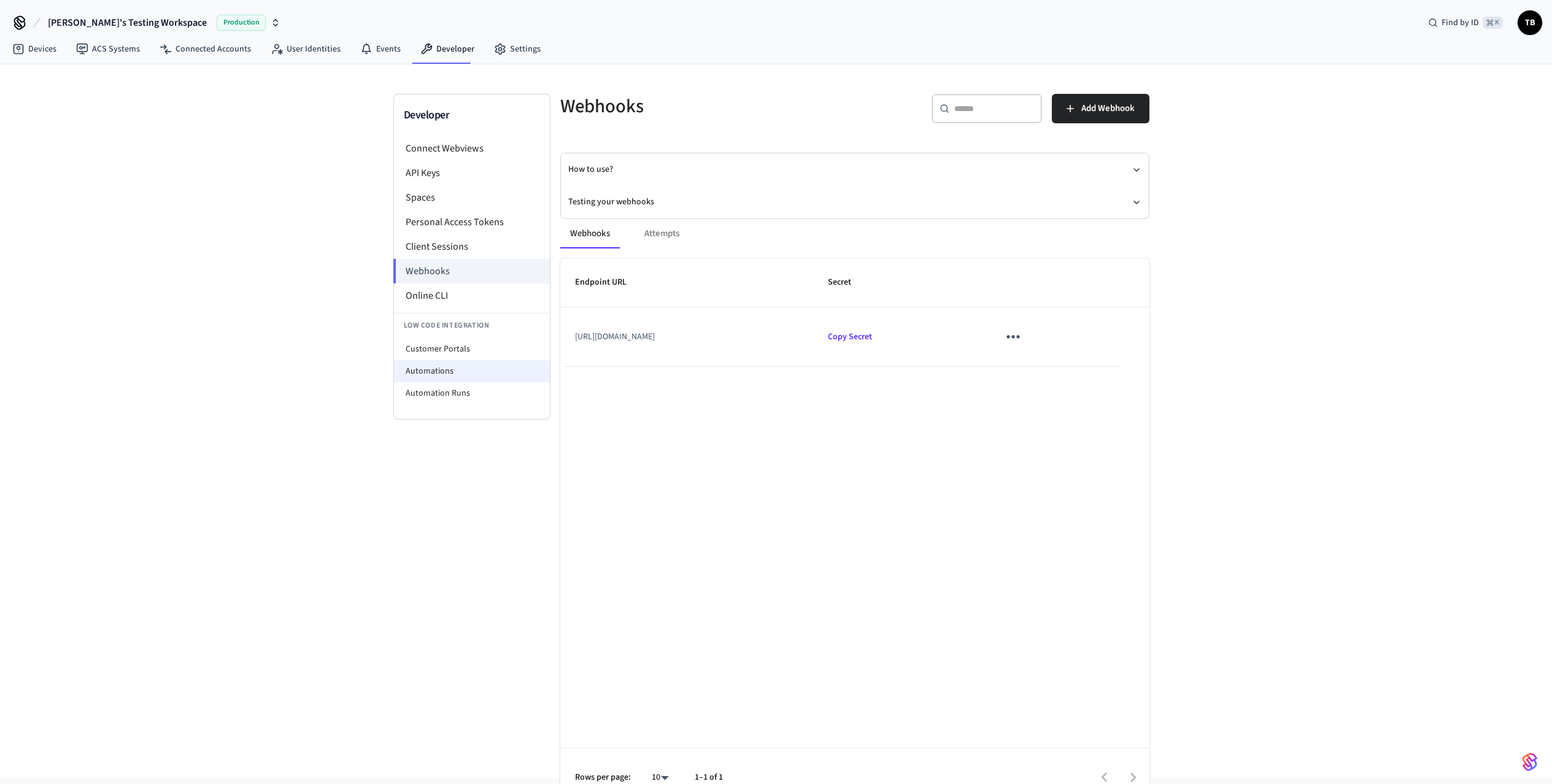
click at [431, 369] on li "Automations" at bounding box center [472, 371] width 156 height 22
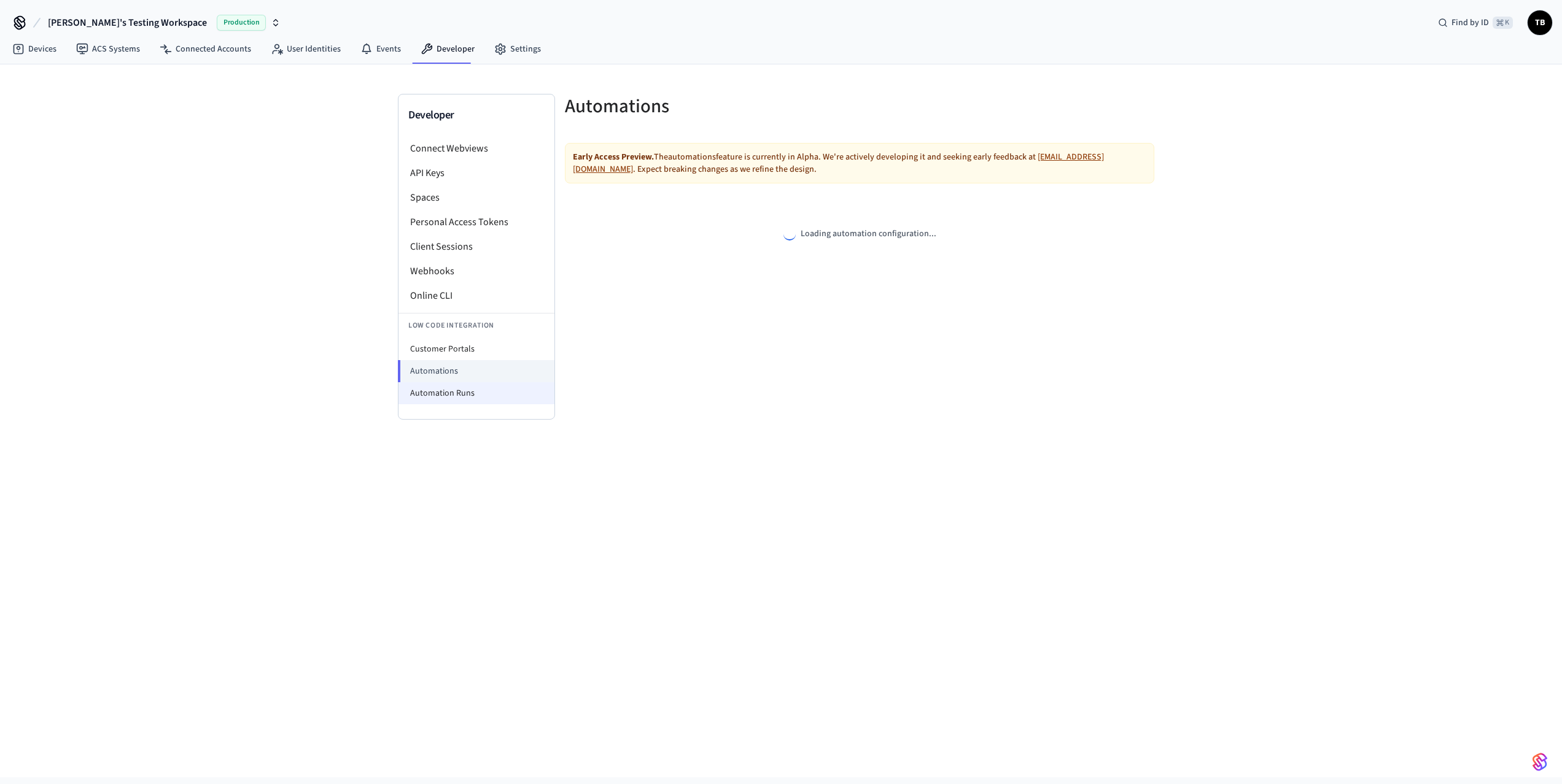
select select "**********"
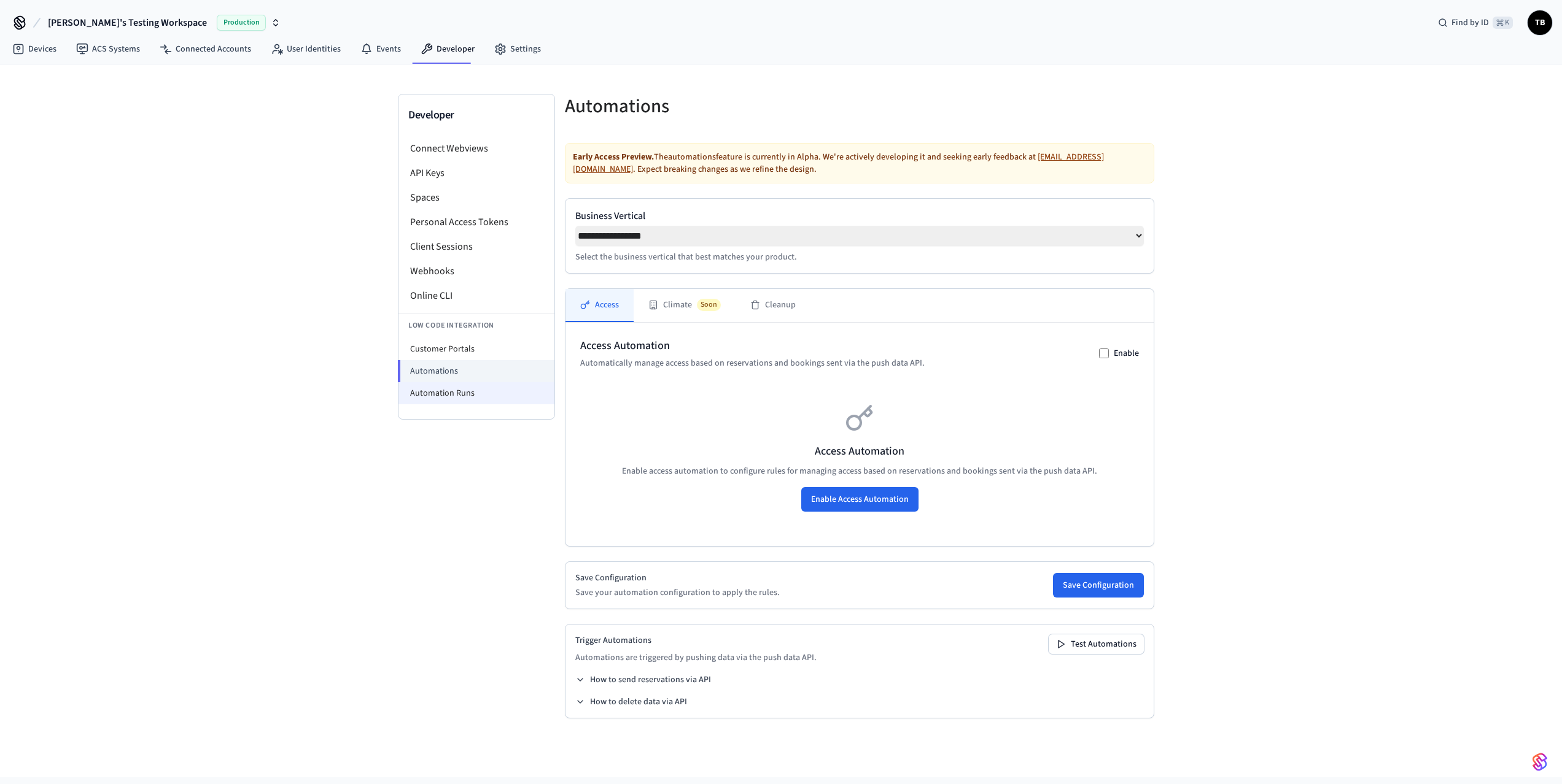
click at [434, 391] on li "Automation Runs" at bounding box center [477, 393] width 156 height 22
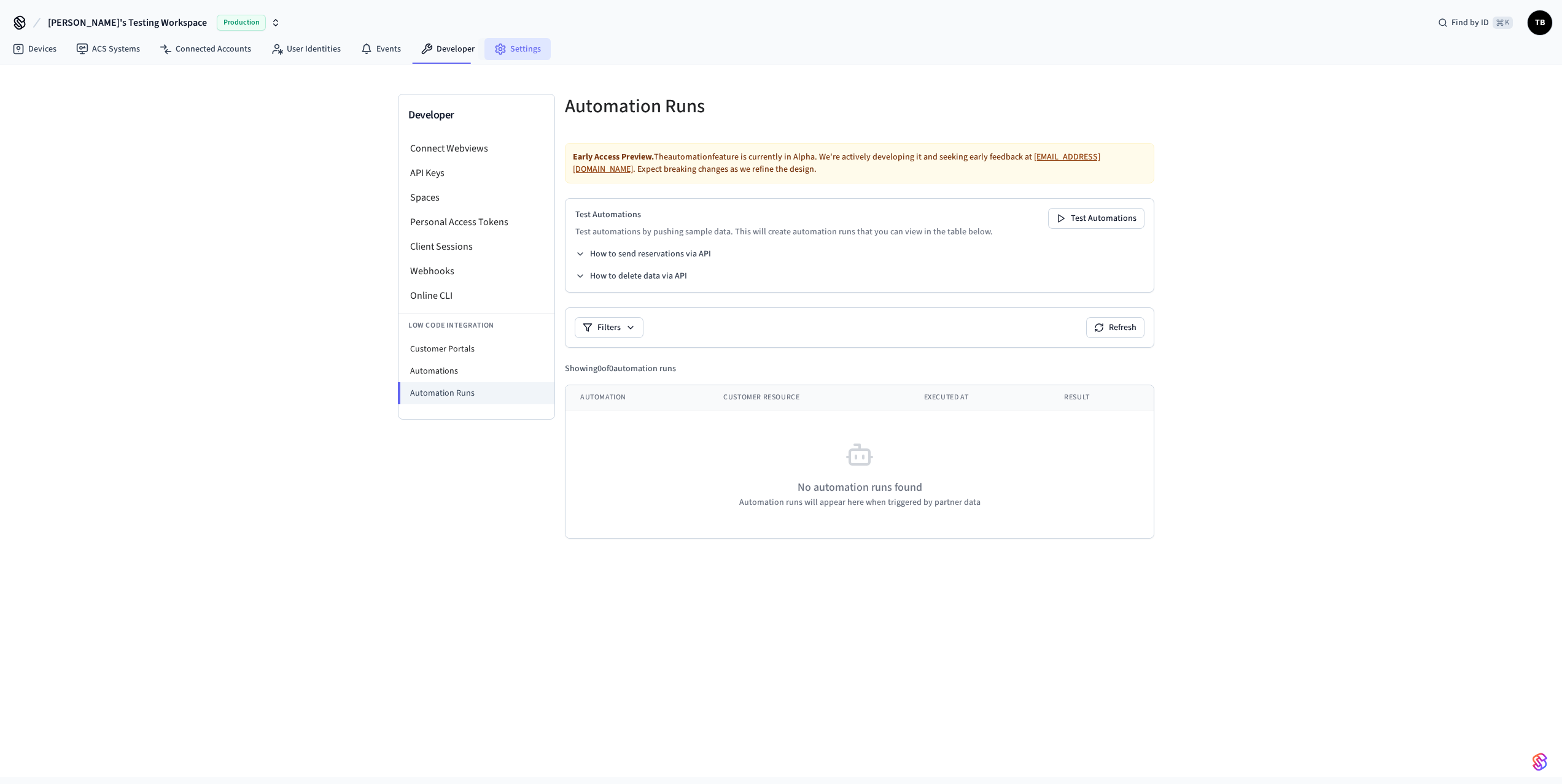
click at [526, 43] on link "Settings" at bounding box center [517, 49] width 66 height 22
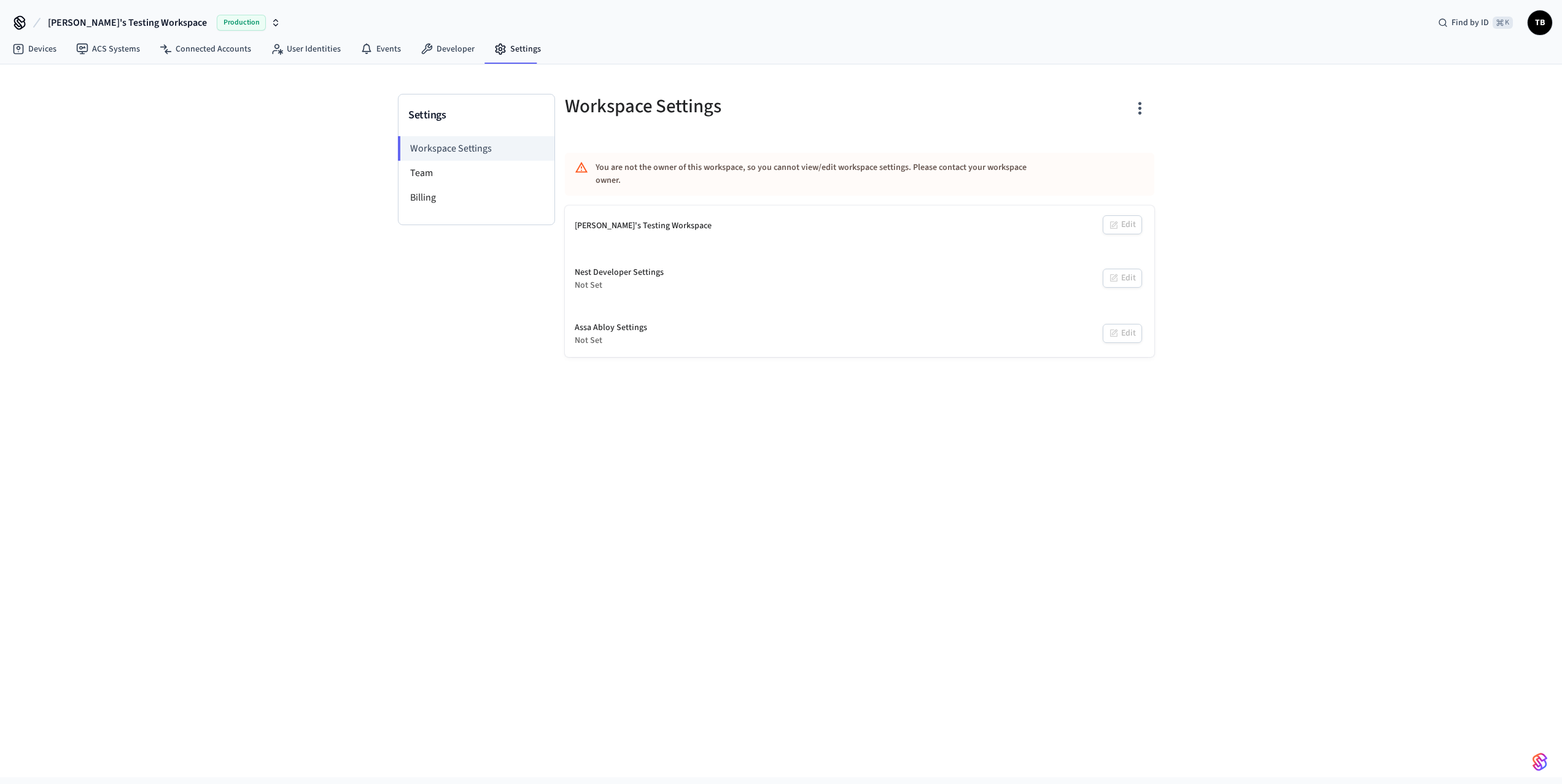
click at [610, 266] on div "Nest Developer Settings" at bounding box center [619, 272] width 89 height 13
click at [48, 47] on link "Devices" at bounding box center [34, 49] width 64 height 22
